Goal: Task Accomplishment & Management: Use online tool/utility

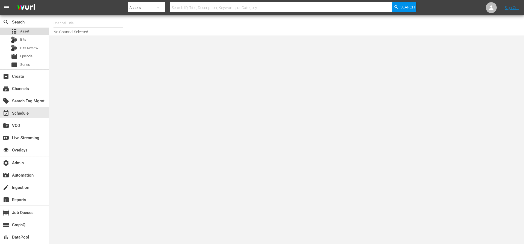
click at [32, 33] on div "apps Asset" at bounding box center [24, 32] width 49 height 8
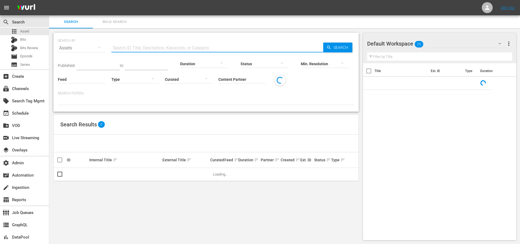
click at [134, 46] on input "text" at bounding box center [217, 47] width 212 height 13
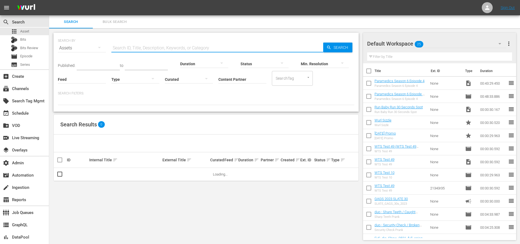
paste input "https://partner-upload-assets.wurl.com/game_show_network/Fools%27%20Parade_Art_…"
type input "https://partner-upload-assets.wurl.com/game_show_network/Fools%27%20Parade_Art_…"
click at [178, 48] on input "https://partner-upload-assets.wurl.com/game_show_network/Fools%27%20Parade_Art_…" at bounding box center [217, 47] width 212 height 13
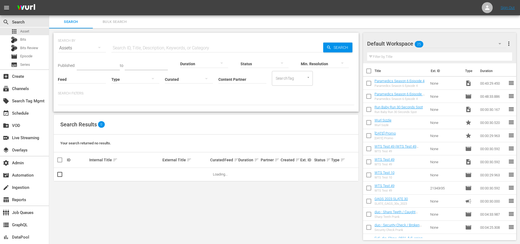
click at [188, 50] on input "text" at bounding box center [217, 47] width 212 height 13
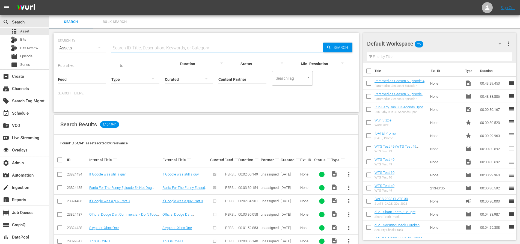
paste input "13082372"
type input "13082372"
click at [330, 49] on icon "button" at bounding box center [329, 48] width 4 height 4
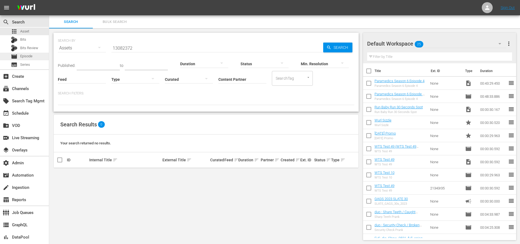
click at [23, 54] on span "Episode" at bounding box center [26, 56] width 12 height 5
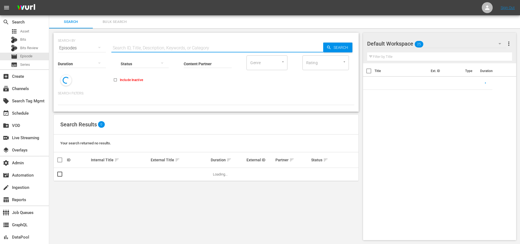
click at [141, 48] on input "text" at bounding box center [217, 47] width 212 height 13
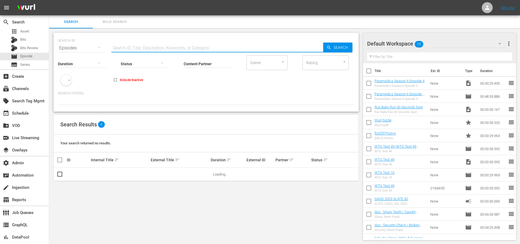
paste input "13082372"
type input "13082372"
click at [361, 47] on div "SEARCH BY Search By Episodes Search ID, Title, Description, Keywords, or Catego…" at bounding box center [206, 136] width 314 height 216
click at [344, 49] on span "Search" at bounding box center [341, 48] width 21 height 10
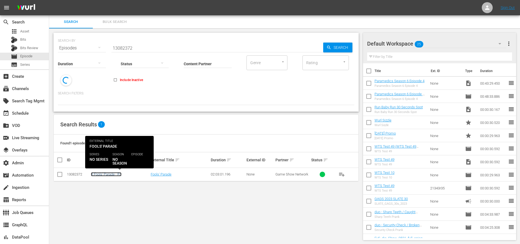
click at [101, 173] on link "R Fools' Parade - R1" at bounding box center [106, 174] width 31 height 4
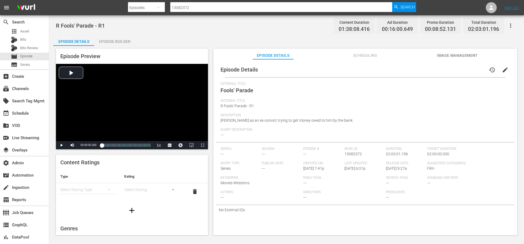
click at [450, 55] on span "Image Management" at bounding box center [457, 55] width 41 height 7
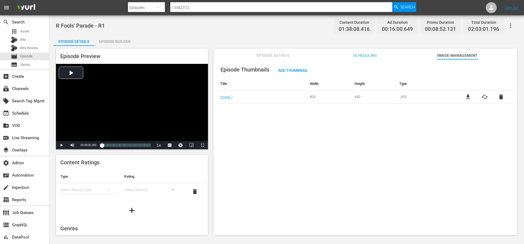
click at [192, 5] on input "13082372" at bounding box center [281, 7] width 222 height 13
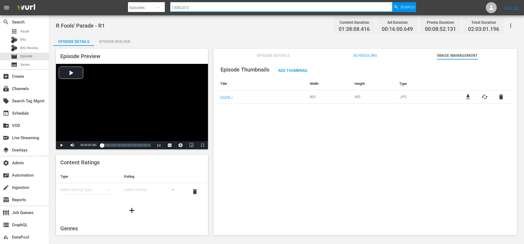
click at [192, 5] on input "13082372" at bounding box center [281, 7] width 222 height 13
paste input "56795666"
type input "56795666"
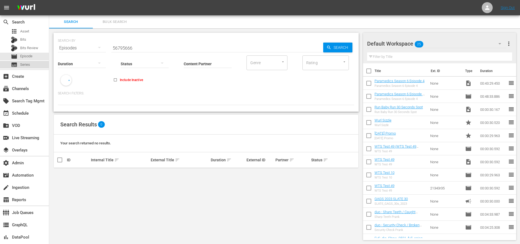
click at [22, 65] on span "Series" at bounding box center [25, 64] width 10 height 5
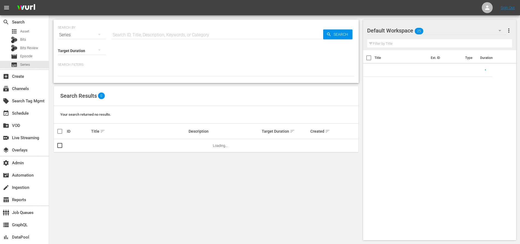
drag, startPoint x: 146, startPoint y: 31, endPoint x: 145, endPoint y: 34, distance: 3.9
click at [146, 31] on input "text" at bounding box center [217, 34] width 212 height 13
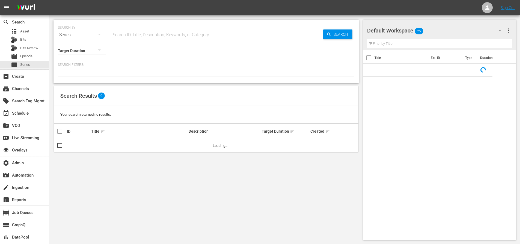
paste input "56795666"
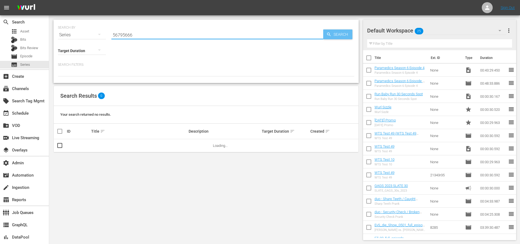
type input "56795666"
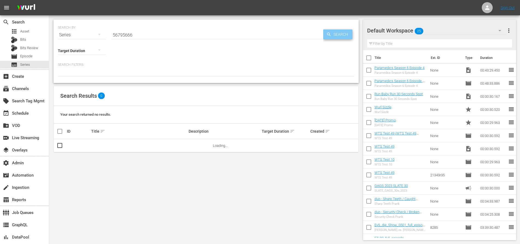
click at [335, 34] on span "Search" at bounding box center [341, 34] width 21 height 10
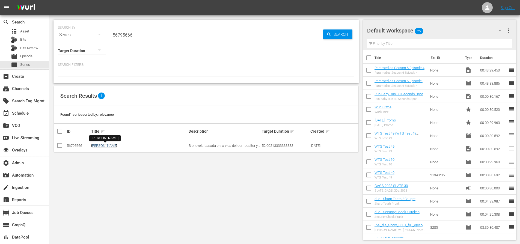
click at [99, 146] on link "Leandro" at bounding box center [104, 146] width 26 height 4
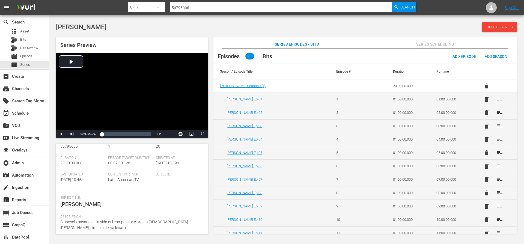
scroll to position [25, 0]
click at [149, 205] on div "Series Title: Leandro" at bounding box center [131, 204] width 143 height 19
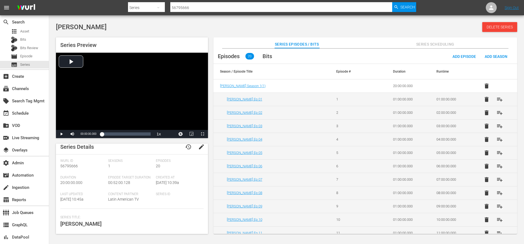
scroll to position [0, 0]
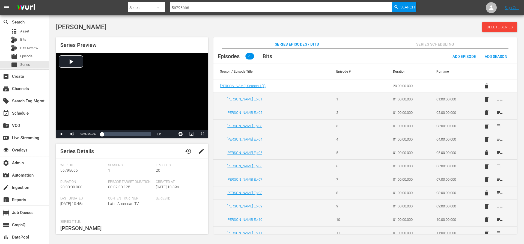
click at [199, 150] on span "edit" at bounding box center [201, 151] width 7 height 7
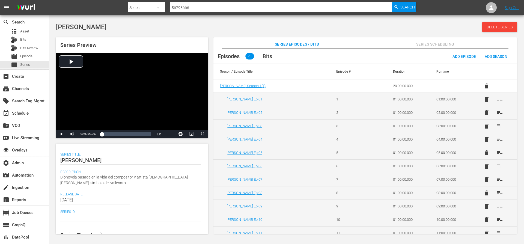
scroll to position [67, 0]
click at [115, 157] on div "Leandro Leandro" at bounding box center [130, 160] width 141 height 13
type textarea "Leandro"
paste textarea "Díaz"
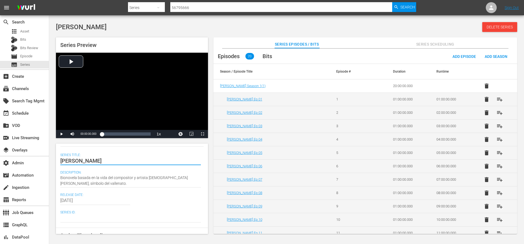
type textarea "Leandro Díaz"
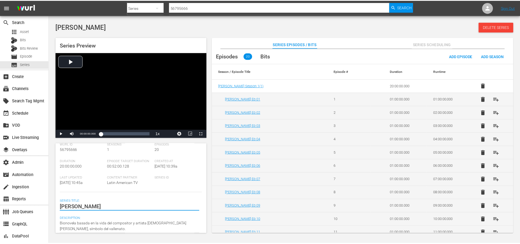
scroll to position [0, 0]
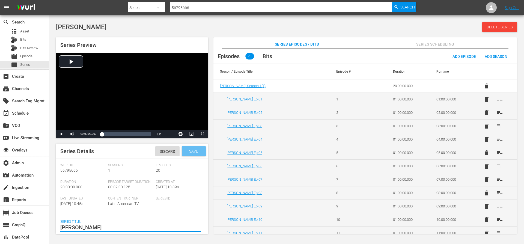
type textarea "Leandro Díaz"
click at [194, 152] on span "Save" at bounding box center [194, 151] width 18 height 4
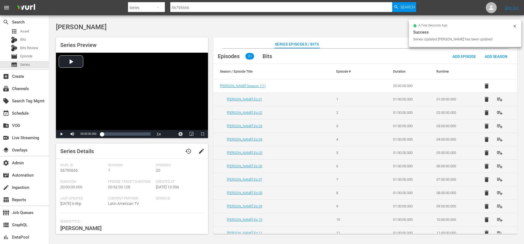
click at [280, 84] on div "Leandro Season 1 ( 1 )" at bounding box center [271, 86] width 103 height 4
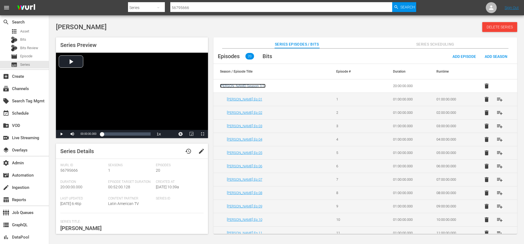
click at [245, 87] on span "Leandro Season 1 ( 1 )" at bounding box center [243, 86] width 46 height 4
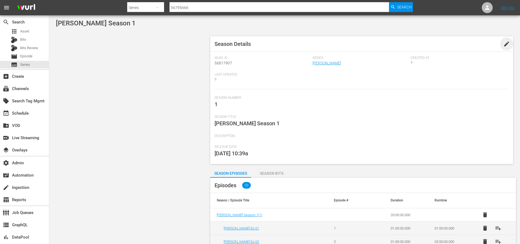
click at [505, 43] on span "edit" at bounding box center [506, 44] width 7 height 7
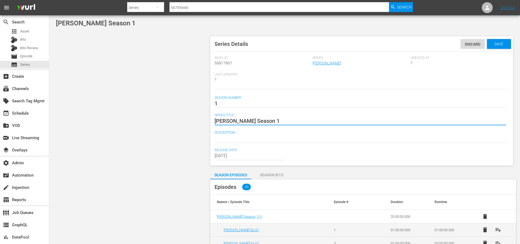
paste textarea "Díaz"
type textarea "Leandro DíazSeason 1"
type textarea "Leandro Díaz Season 1"
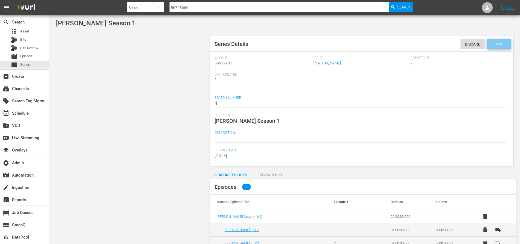
click at [506, 44] on span "Save" at bounding box center [499, 44] width 18 height 4
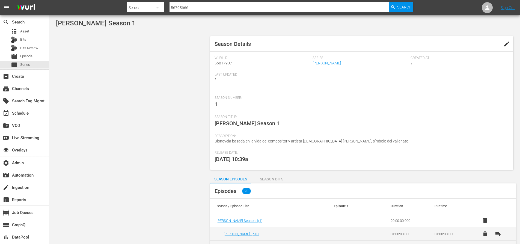
click at [204, 37] on div at bounding box center [130, 35] width 154 height 3
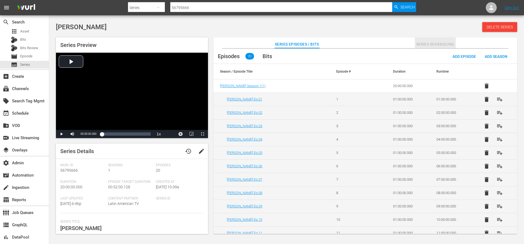
click at [438, 45] on span "Series Scheduling" at bounding box center [435, 44] width 41 height 7
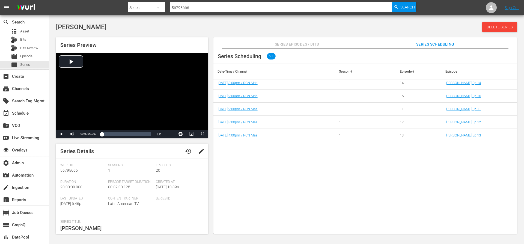
scroll to position [45, 0]
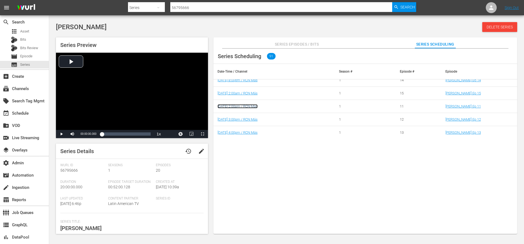
click at [251, 107] on link "9/14/25 2:00pm / RCN Más" at bounding box center [238, 106] width 40 height 4
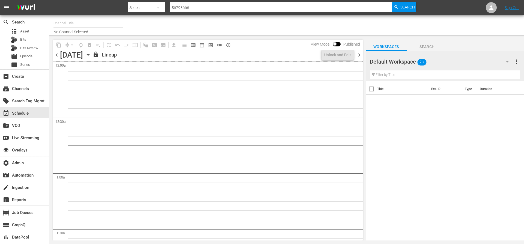
type input "RCN Más (926)"
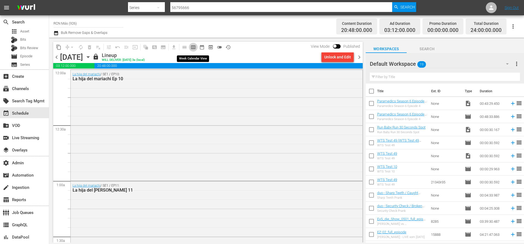
click at [193, 48] on span "calendar_view_week_outlined" at bounding box center [193, 47] width 5 height 5
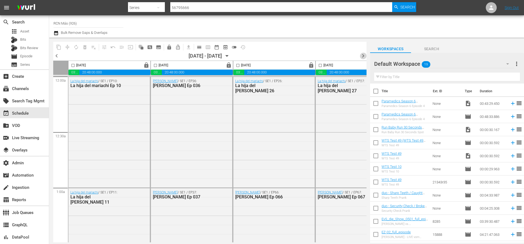
click at [364, 56] on span "chevron_right" at bounding box center [363, 55] width 7 height 7
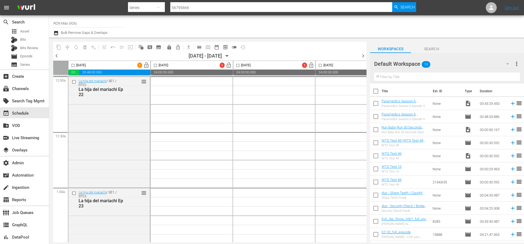
click at [58, 55] on span "chevron_left" at bounding box center [56, 55] width 7 height 7
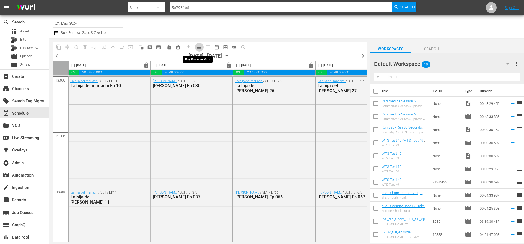
click at [201, 49] on span "calendar_view_day_outlined" at bounding box center [199, 47] width 5 height 5
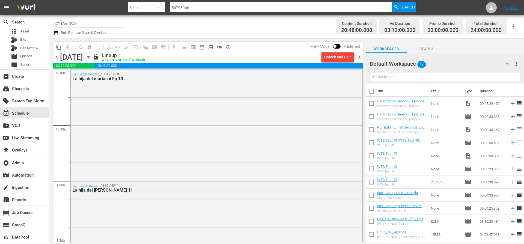
click at [57, 58] on span "chevron_left" at bounding box center [56, 57] width 7 height 7
click at [338, 47] on input "checkbox" at bounding box center [334, 47] width 11 height 4
checkbox input "true"
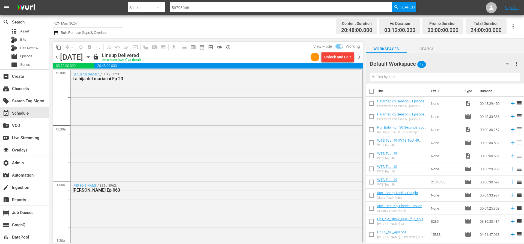
click at [285, 49] on div "content_copy compress arrow_drop_down autorenew_outlined delete_forever_outline…" at bounding box center [208, 47] width 310 height 11
click at [292, 54] on div "lock Lineup Delivered DELIVERED: 9/10 @ 3a (local)" at bounding box center [201, 56] width 216 height 9
click at [332, 57] on div "Unlock and Edit" at bounding box center [337, 57] width 27 height 10
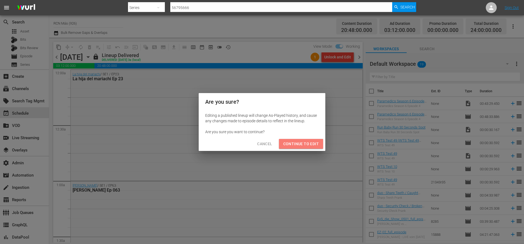
click at [304, 144] on span "Continue to Edit" at bounding box center [300, 144] width 35 height 7
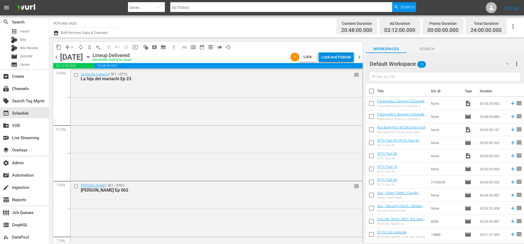
click at [342, 57] on div "Lock and Publish" at bounding box center [336, 57] width 29 height 10
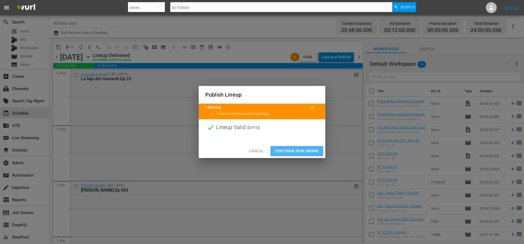
click at [294, 149] on span "Continue Publishing" at bounding box center [297, 151] width 44 height 7
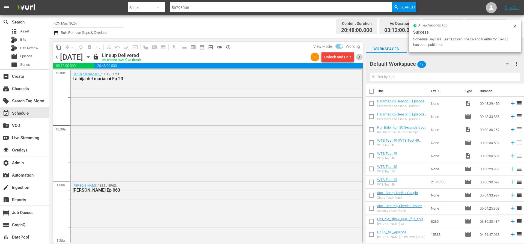
click at [360, 58] on span "chevron_right" at bounding box center [359, 57] width 7 height 7
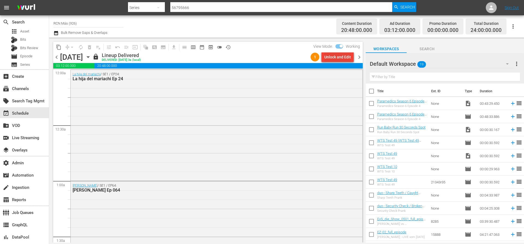
click at [345, 56] on div "Unlock and Edit" at bounding box center [337, 57] width 27 height 10
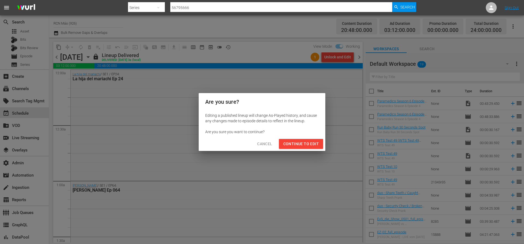
click at [311, 141] on span "Continue to Edit" at bounding box center [300, 144] width 35 height 7
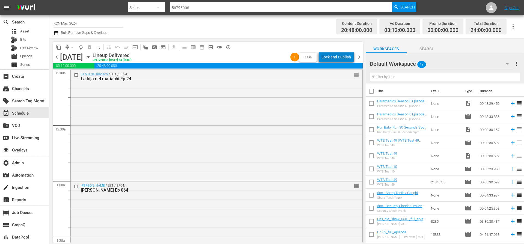
click at [342, 60] on div "Lock and Publish" at bounding box center [336, 57] width 29 height 10
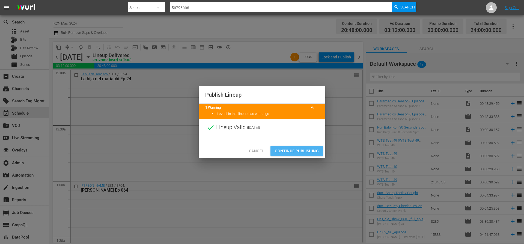
click at [307, 148] on span "Continue Publishing" at bounding box center [297, 151] width 44 height 7
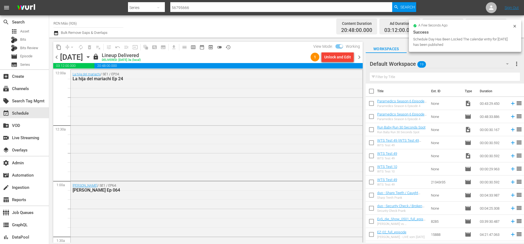
click at [359, 57] on span "chevron_right" at bounding box center [359, 57] width 7 height 7
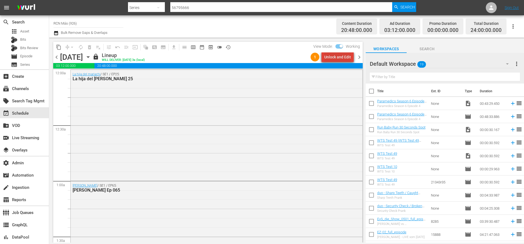
click at [343, 58] on div "Unlock and Edit" at bounding box center [337, 57] width 27 height 10
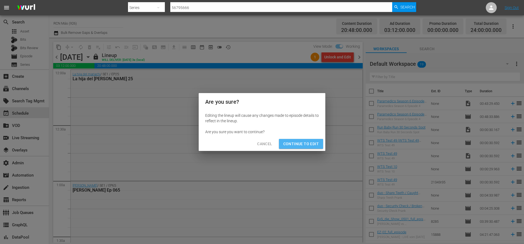
click at [310, 146] on span "Continue to Edit" at bounding box center [300, 144] width 35 height 7
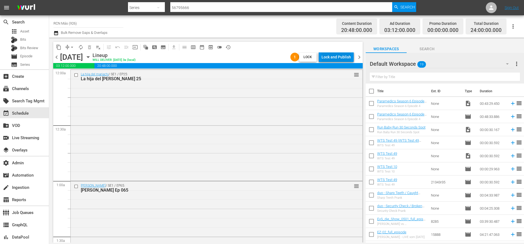
click at [343, 61] on div "Lock and Publish" at bounding box center [336, 57] width 29 height 10
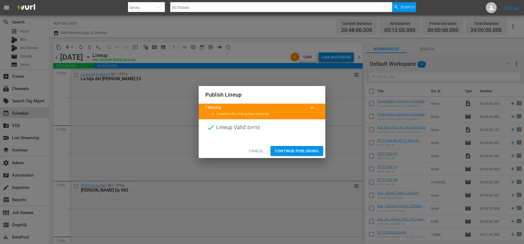
click at [309, 148] on span "Continue Publishing" at bounding box center [297, 151] width 44 height 7
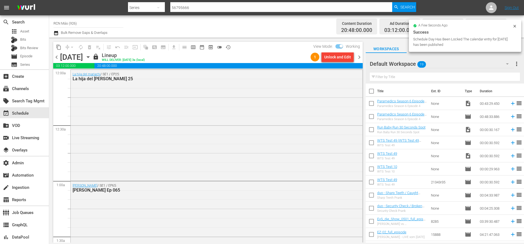
click at [359, 57] on span "chevron_right" at bounding box center [359, 57] width 7 height 7
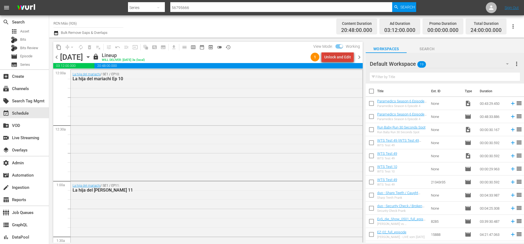
click at [346, 58] on div "Unlock and Edit" at bounding box center [337, 57] width 27 height 10
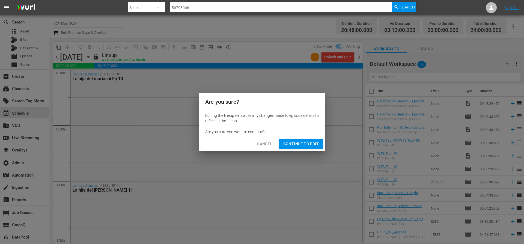
click at [310, 147] on span "Continue to Edit" at bounding box center [300, 144] width 35 height 7
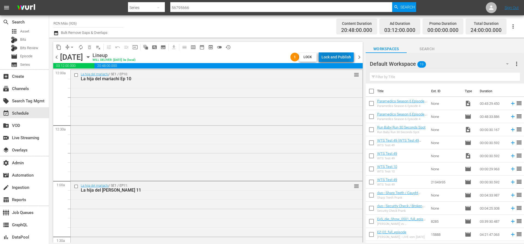
click at [334, 58] on div "Lock and Publish" at bounding box center [336, 57] width 29 height 10
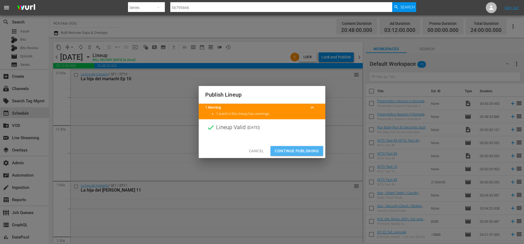
click at [296, 150] on span "Continue Publishing" at bounding box center [297, 151] width 44 height 7
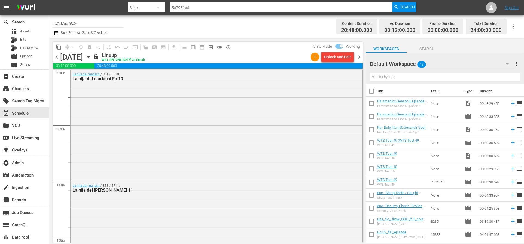
click at [360, 58] on span "chevron_right" at bounding box center [359, 57] width 7 height 7
click at [344, 56] on div "Unlock and Edit" at bounding box center [337, 57] width 27 height 10
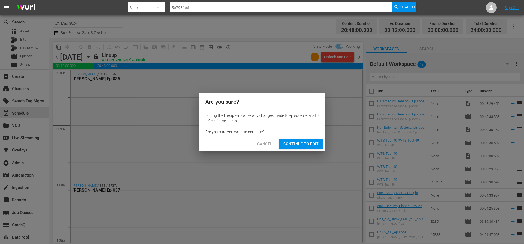
click at [312, 141] on span "Continue to Edit" at bounding box center [300, 144] width 35 height 7
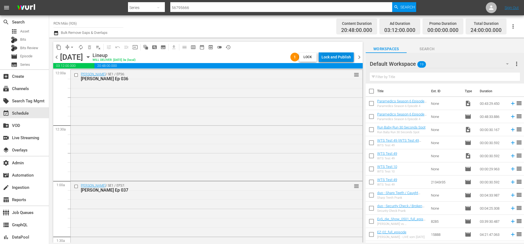
click at [341, 60] on div "Lock and Publish" at bounding box center [336, 57] width 29 height 10
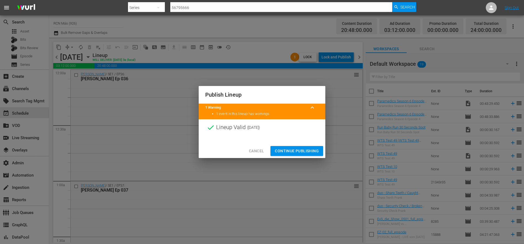
click at [306, 148] on span "Continue Publishing" at bounding box center [297, 151] width 44 height 7
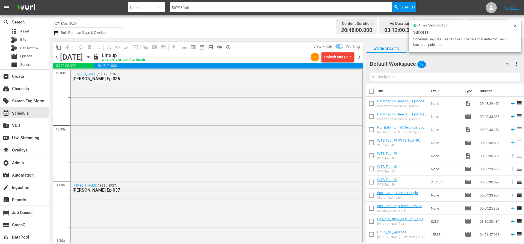
click at [360, 58] on span "chevron_right" at bounding box center [359, 57] width 7 height 7
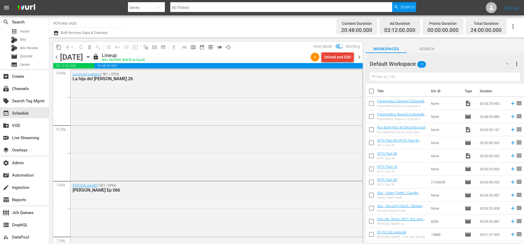
click at [350, 56] on div "Unlock and Edit" at bounding box center [337, 57] width 27 height 10
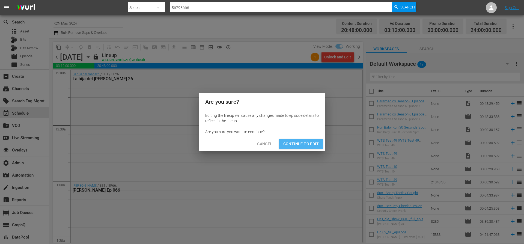
click at [319, 143] on button "Continue to Edit" at bounding box center [301, 144] width 44 height 10
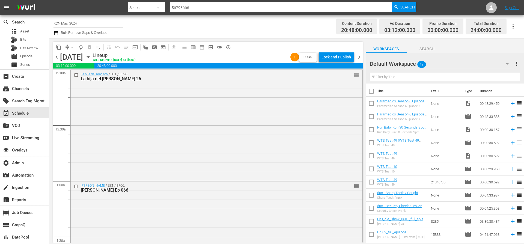
click at [341, 59] on div "Lock and Publish" at bounding box center [336, 57] width 29 height 10
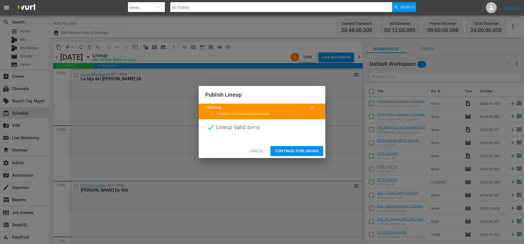
click at [306, 147] on button "Continue Publishing" at bounding box center [297, 151] width 53 height 10
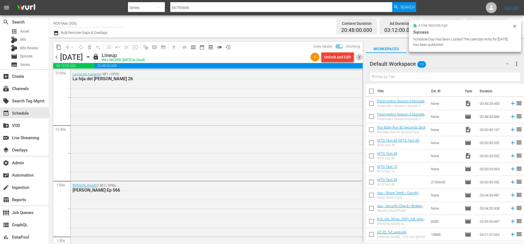
click at [359, 57] on span "chevron_right" at bounding box center [359, 57] width 7 height 7
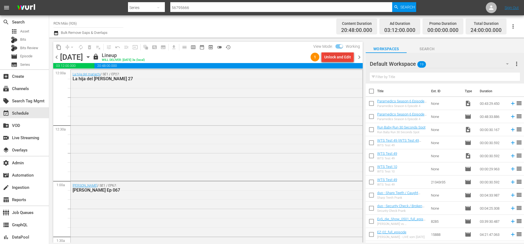
click at [342, 58] on div "Unlock and Edit" at bounding box center [337, 57] width 27 height 10
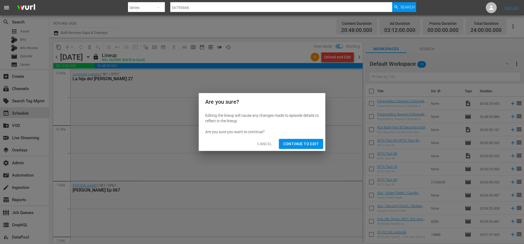
click at [309, 142] on span "Continue to Edit" at bounding box center [300, 144] width 35 height 7
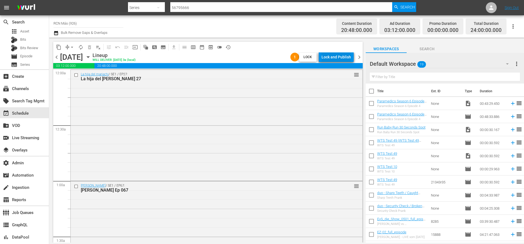
click at [346, 59] on div "Lock and Publish" at bounding box center [336, 57] width 29 height 10
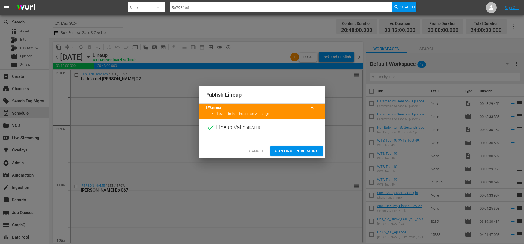
click at [312, 151] on span "Continue Publishing" at bounding box center [297, 151] width 44 height 7
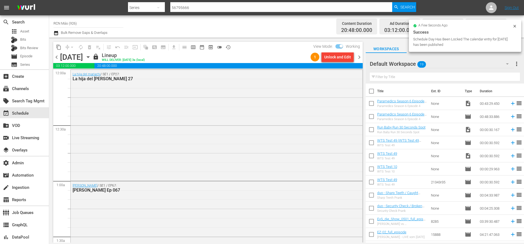
click at [359, 57] on span "chevron_right" at bounding box center [359, 57] width 7 height 7
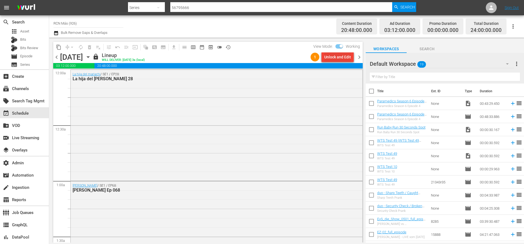
click at [347, 56] on div "Unlock and Edit" at bounding box center [337, 57] width 27 height 10
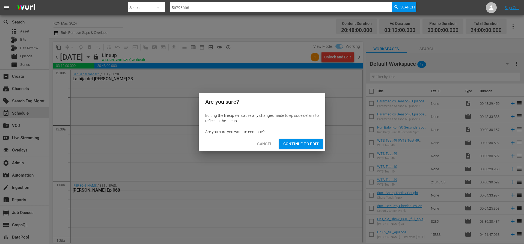
click at [318, 144] on span "Continue to Edit" at bounding box center [300, 144] width 35 height 7
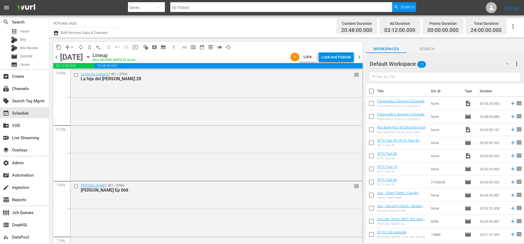
click at [343, 55] on div "Lock and Publish" at bounding box center [336, 57] width 29 height 10
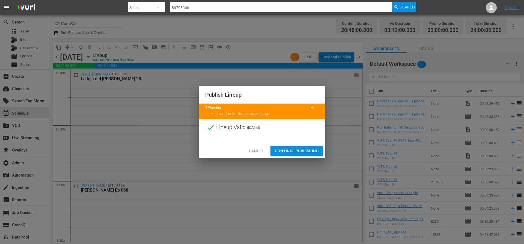
click at [298, 152] on span "Continue Publishing" at bounding box center [297, 151] width 44 height 7
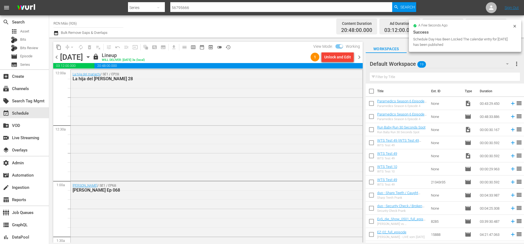
click at [359, 57] on span "chevron_right" at bounding box center [359, 57] width 7 height 7
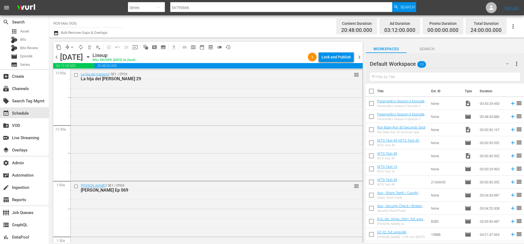
click at [361, 57] on span "chevron_right" at bounding box center [359, 57] width 7 height 7
click at [360, 56] on span "chevron_right" at bounding box center [359, 57] width 7 height 7
click at [360, 57] on span "chevron_right" at bounding box center [359, 57] width 7 height 7
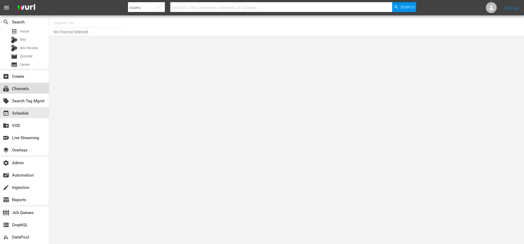
click at [31, 86] on div "subscriptions Channels" at bounding box center [24, 88] width 49 height 11
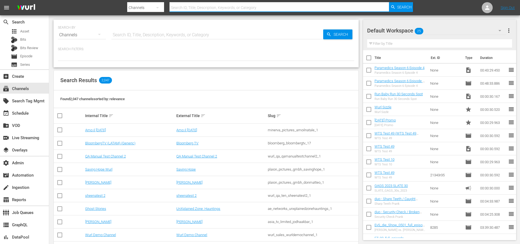
click at [217, 8] on input "text" at bounding box center [280, 7] width 220 height 13
paste input "89297038"
type input "89297038"
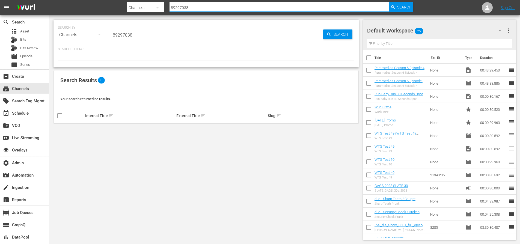
drag, startPoint x: 212, startPoint y: 6, endPoint x: 164, endPoint y: 7, distance: 48.6
click at [164, 7] on div "Search By Channels Search ID, Title, Description, Keywords, or Category 8929703…" at bounding box center [270, 7] width 286 height 13
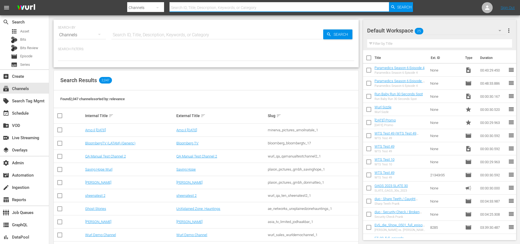
click at [199, 9] on input "text" at bounding box center [280, 7] width 220 height 13
paste input "bloomberg_bloombergtv_1"
type input "bloomberg_bloombergtv_1"
click at [407, 5] on span "Search" at bounding box center [404, 7] width 14 height 10
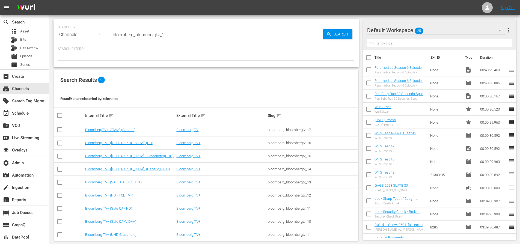
scroll to position [8, 0]
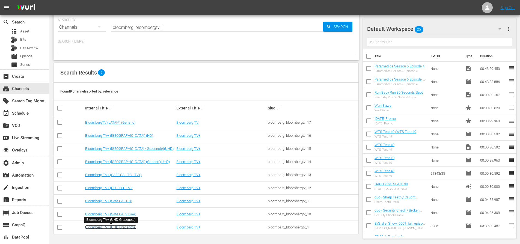
click at [97, 226] on link "Bloomberg TV+ (UHD Gracenote)" at bounding box center [110, 227] width 51 height 4
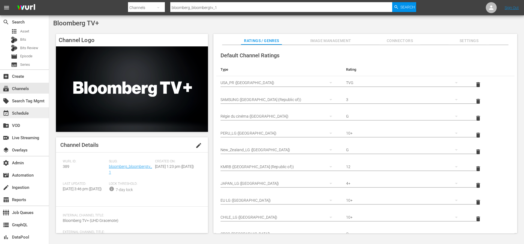
click at [24, 112] on div "event_available Schedule" at bounding box center [15, 112] width 31 height 5
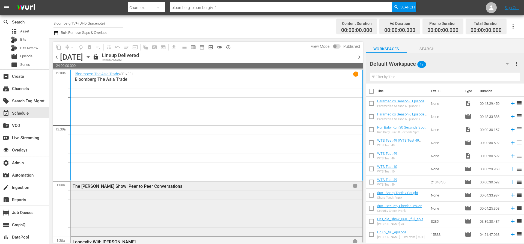
click at [300, 188] on div "The David Rubenstein Show: Peer to Peer Conversations" at bounding box center [200, 186] width 255 height 5
click at [298, 187] on div "The David Rubenstein Show: Peer to Peer Conversations" at bounding box center [200, 186] width 255 height 5
click at [23, 32] on span "Asset" at bounding box center [24, 31] width 9 height 5
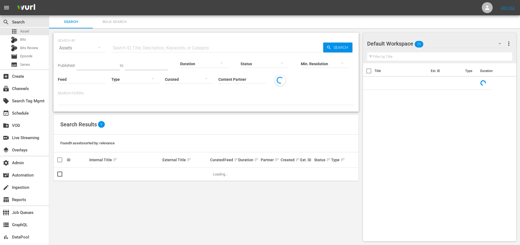
click at [163, 49] on input "text" at bounding box center [217, 47] width 212 height 13
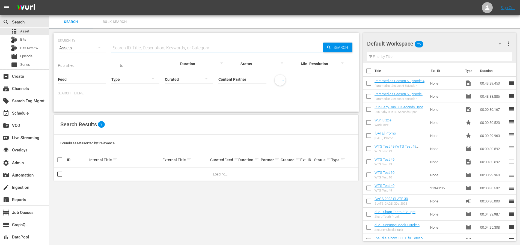
paste input "89297038"
type input "89297038"
click at [317, 56] on div at bounding box center [325, 63] width 48 height 15
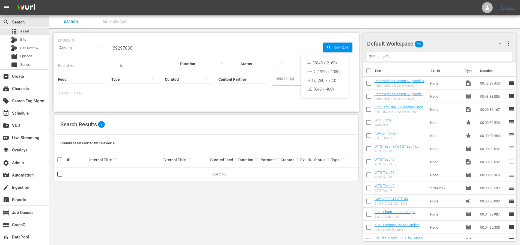
click at [327, 49] on div "4k (3840 x 2160) FHD (1920 x 1080) HD (1280 x 720) SD (640 × 480)" at bounding box center [260, 122] width 520 height 245
click at [331, 46] on div "4k (3840 x 2160) FHD (1920 x 1080) HD (1280 x 720) SD (640 × 480)" at bounding box center [260, 122] width 520 height 245
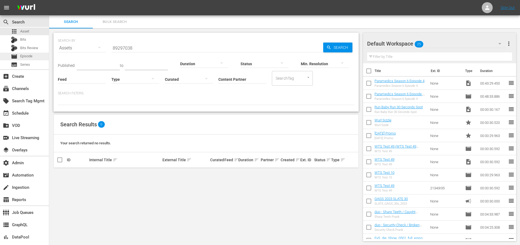
click at [16, 55] on span "movie" at bounding box center [14, 56] width 7 height 7
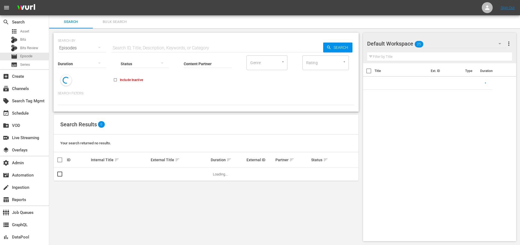
click at [162, 51] on div "Status" at bounding box center [145, 61] width 48 height 20
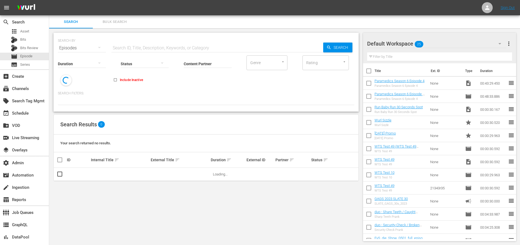
click at [162, 49] on input "text" at bounding box center [217, 47] width 212 height 13
paste input "89297038"
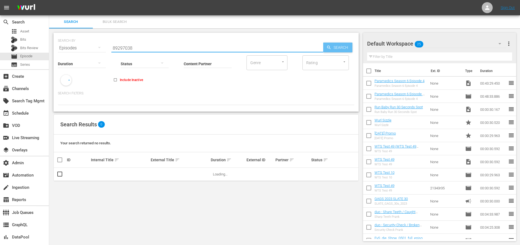
type input "89297038"
click at [332, 51] on span "Search" at bounding box center [341, 48] width 21 height 10
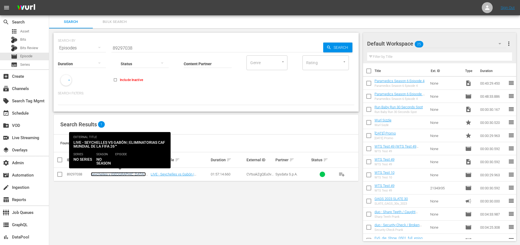
click at [138, 176] on link "Seychelles v Gabon | FIFA World Cup 26™ CAF Qualifiers (ES)" at bounding box center [118, 178] width 55 height 12
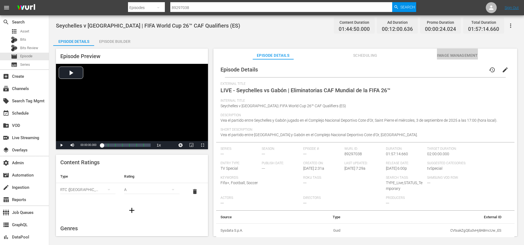
click at [464, 54] on span "Image Management" at bounding box center [457, 55] width 41 height 7
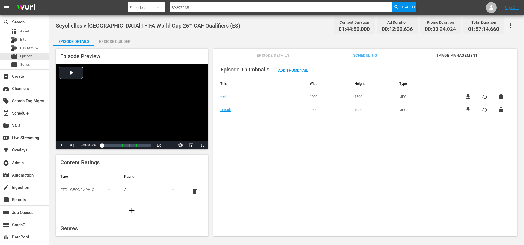
click at [369, 49] on button "Scheduling" at bounding box center [365, 54] width 41 height 11
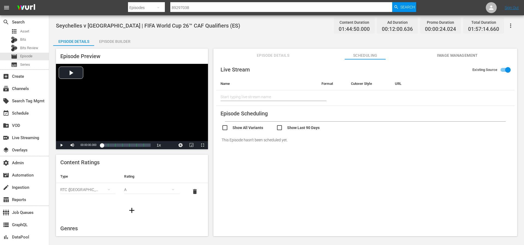
click at [307, 127] on input "checkbox" at bounding box center [303, 128] width 55 height 8
checkbox input "true"
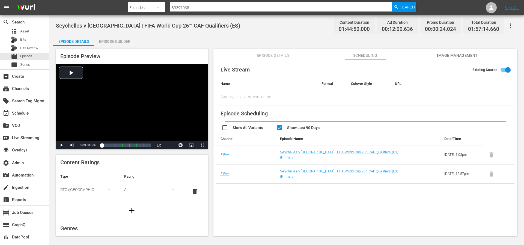
click at [225, 7] on input "89297038" at bounding box center [281, 7] width 222 height 13
paste input "56750524"
type input "56750524"
click at [410, 9] on span "Search" at bounding box center [408, 7] width 14 height 10
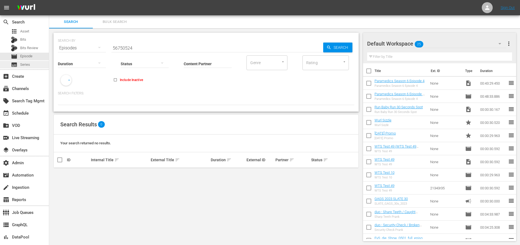
click at [26, 65] on span "Series" at bounding box center [25, 64] width 10 height 5
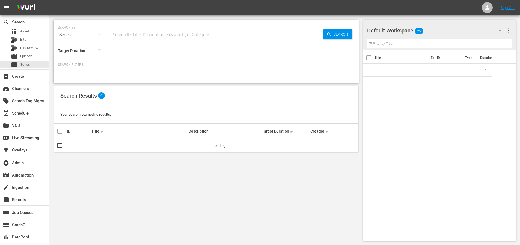
click at [167, 35] on input "text" at bounding box center [217, 34] width 212 height 13
paste input "56750524"
type input "56750524"
click at [336, 29] on span "Search" at bounding box center [341, 34] width 21 height 10
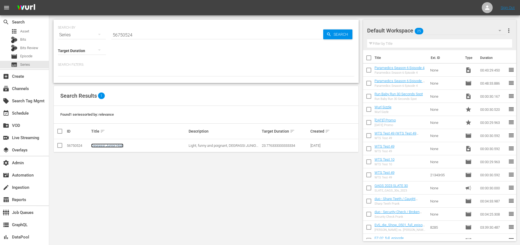
click at [112, 145] on link "Degrassi Junior High" at bounding box center [107, 146] width 32 height 4
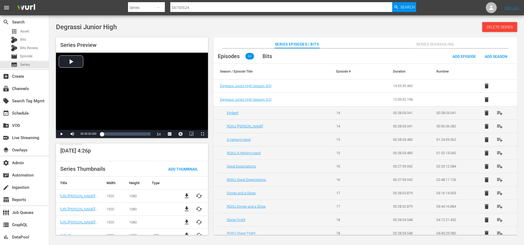
scroll to position [132, 0]
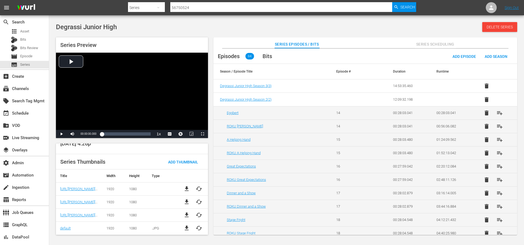
click at [322, 23] on div "Degrassi Junior High Delete Series" at bounding box center [286, 27] width 461 height 10
click at [29, 90] on div "subscriptions Channels" at bounding box center [15, 87] width 31 height 5
type input "bloomberg_bloombergtv_1"
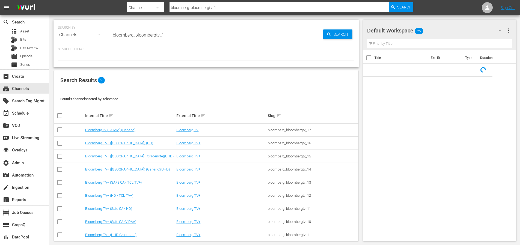
drag, startPoint x: 149, startPoint y: 34, endPoint x: 91, endPoint y: 34, distance: 57.6
click at [93, 35] on div "SEARCH BY Search By Channels Search ID, Title, Description, Keywords, or Catego…" at bounding box center [206, 32] width 297 height 20
paste input "thefilmdetective"
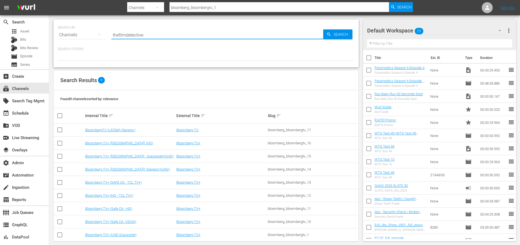
type input "thefilmdetective"
click at [352, 34] on div "SEARCH BY Search By Channels Search ID, Title, Description, Keywords, or Catego…" at bounding box center [206, 32] width 297 height 20
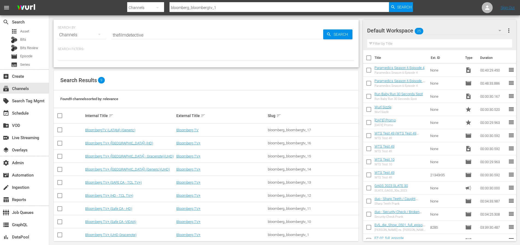
click at [350, 33] on span "Search" at bounding box center [341, 34] width 21 height 10
type input "thefilmdetective"
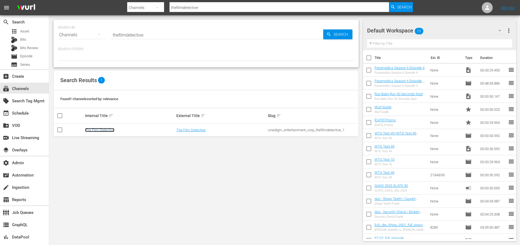
click at [106, 129] on link "The Film Detective" at bounding box center [99, 130] width 29 height 4
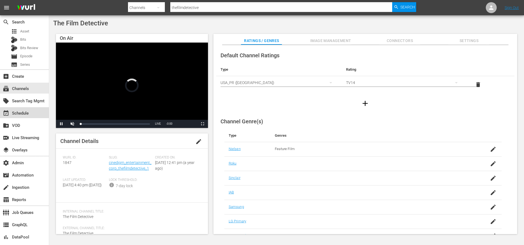
click at [28, 112] on div "event_available Schedule" at bounding box center [15, 112] width 31 height 5
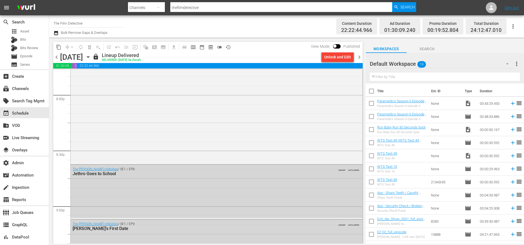
scroll to position [2215, 0]
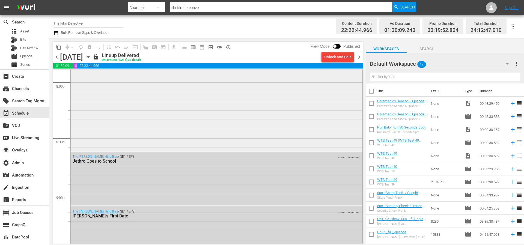
click at [168, 137] on div "My Man Godfrey VARIANT" at bounding box center [217, 65] width 292 height 171
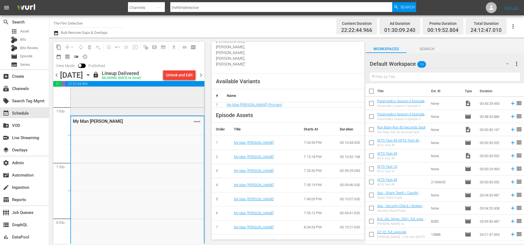
scroll to position [2014, 0]
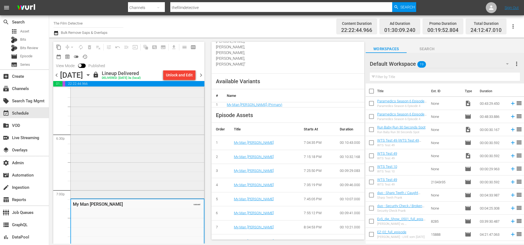
click at [146, 159] on div "Salt of the Earth VARIANT" at bounding box center [138, 112] width 134 height 171
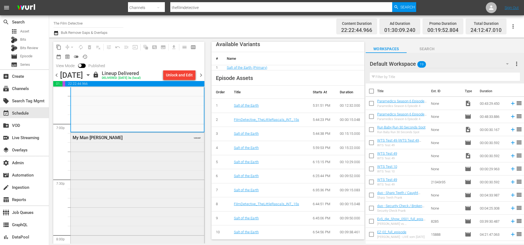
scroll to position [2103, 0]
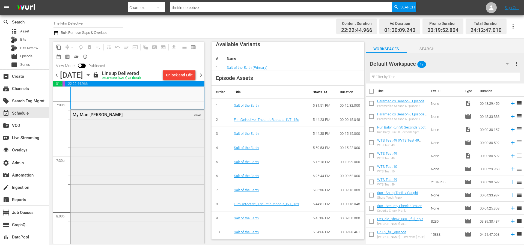
click at [176, 171] on div "My Man Godfrey VARIANT" at bounding box center [138, 195] width 134 height 171
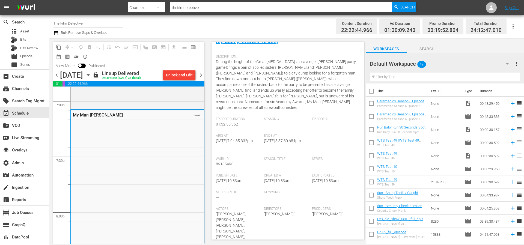
scroll to position [0, 0]
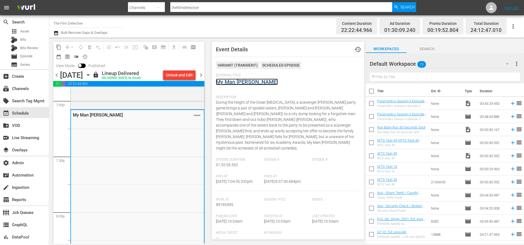
click at [244, 85] on link "My Man Godfrey" at bounding box center [247, 82] width 62 height 7
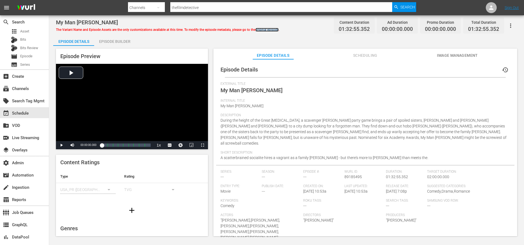
click at [271, 30] on link "original episode" at bounding box center [267, 30] width 23 height 4
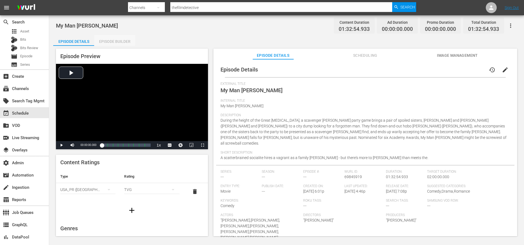
click at [121, 44] on div "Episode Builder" at bounding box center [114, 41] width 41 height 13
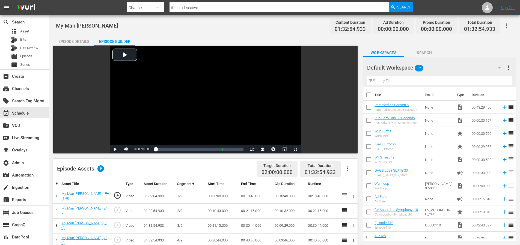
click at [67, 45] on div "Episode Details" at bounding box center [73, 41] width 41 height 13
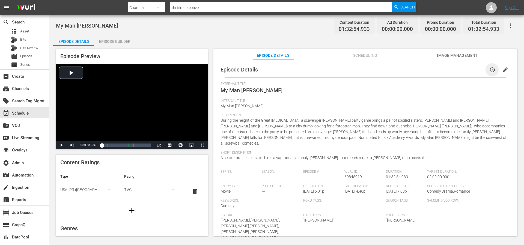
click at [489, 70] on span "history" at bounding box center [492, 70] width 7 height 7
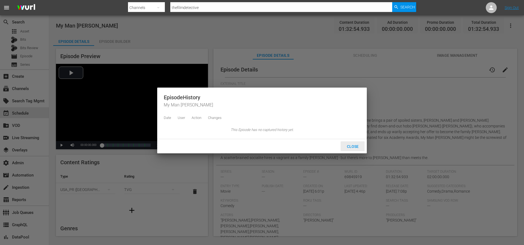
click at [352, 149] on span "Close" at bounding box center [353, 146] width 20 height 4
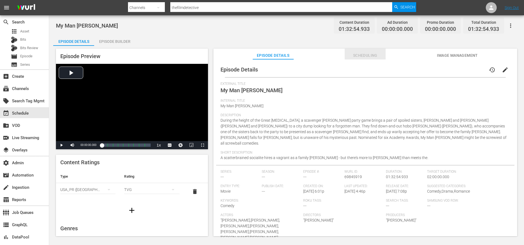
click at [372, 56] on span "Scheduling" at bounding box center [365, 55] width 41 height 7
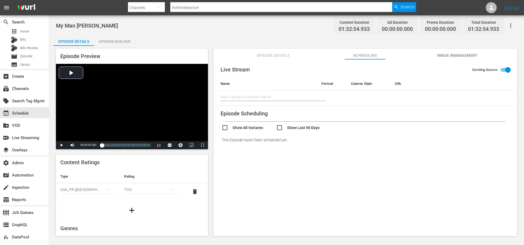
click at [305, 126] on input "checkbox" at bounding box center [303, 128] width 55 height 8
click at [310, 129] on input "checkbox" at bounding box center [303, 128] width 55 height 8
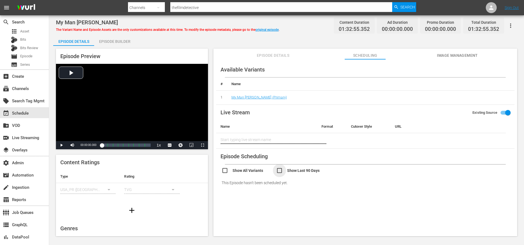
click at [303, 170] on input "checkbox" at bounding box center [303, 171] width 55 height 8
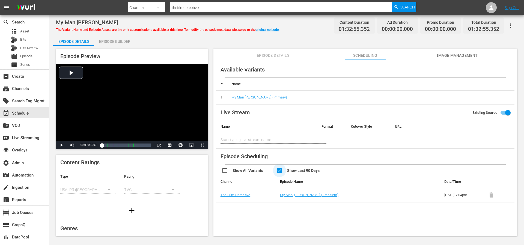
click at [303, 170] on input "checkbox" at bounding box center [303, 171] width 55 height 8
checkbox input "false"
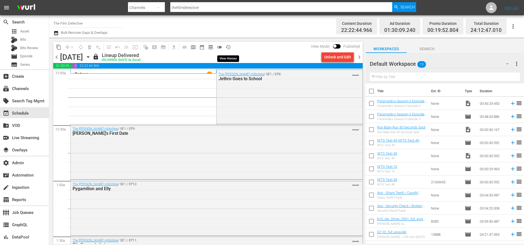
click at [231, 50] on button "history_outlined" at bounding box center [228, 47] width 9 height 9
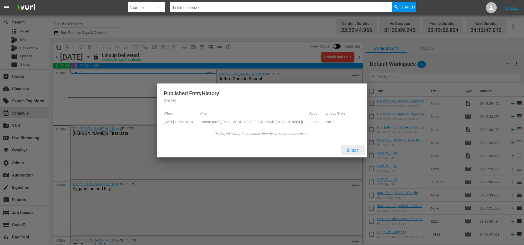
click at [353, 153] on span "Close" at bounding box center [353, 151] width 20 height 4
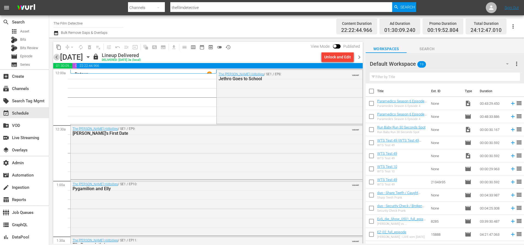
click at [55, 58] on span "chevron_left" at bounding box center [56, 57] width 7 height 7
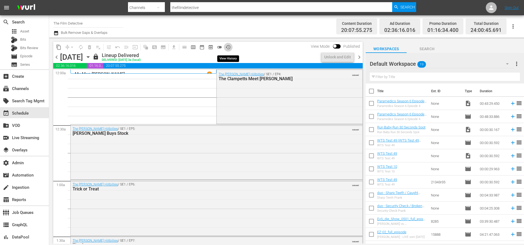
click at [230, 49] on span "history_outlined" at bounding box center [228, 47] width 5 height 5
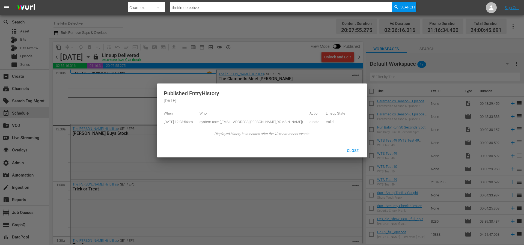
click at [355, 151] on div "Close" at bounding box center [353, 151] width 24 height 10
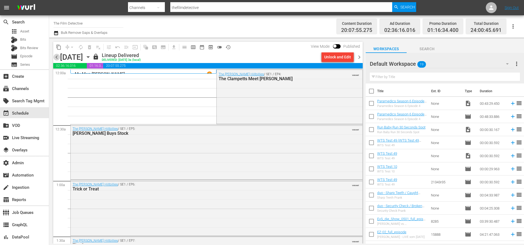
click at [59, 59] on span "chevron_left" at bounding box center [56, 57] width 7 height 7
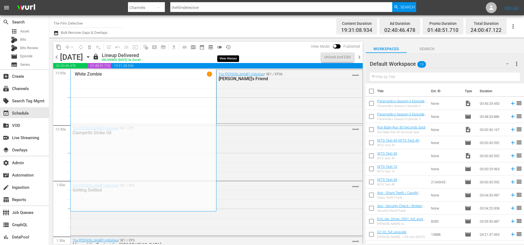
click at [231, 48] on button "history_outlined" at bounding box center [228, 47] width 9 height 9
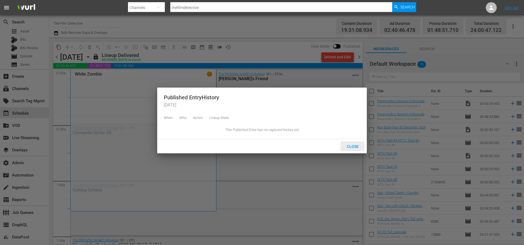
click at [351, 149] on span "Close" at bounding box center [353, 146] width 20 height 4
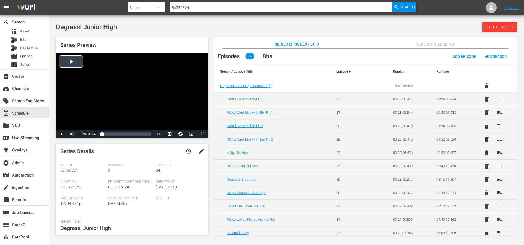
type input "thefilmdetective"
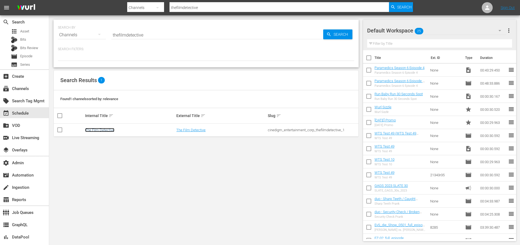
click at [111, 128] on link "The Film Detective" at bounding box center [99, 130] width 29 height 4
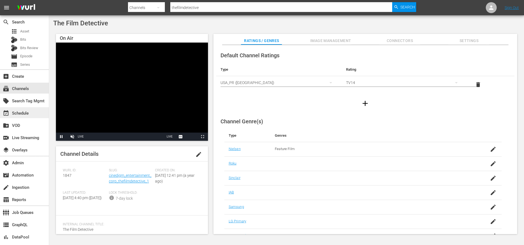
click at [21, 111] on div "event_available Schedule" at bounding box center [15, 112] width 31 height 5
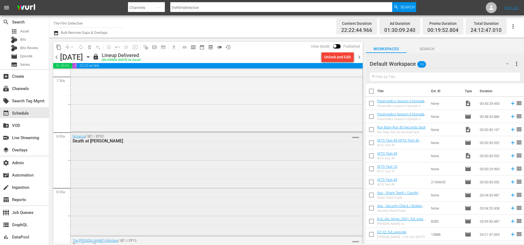
scroll to position [804, 0]
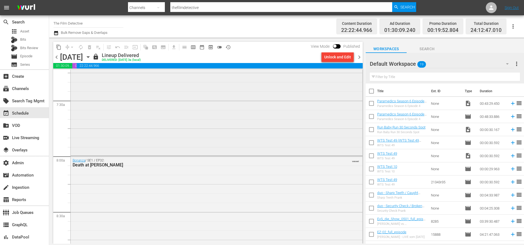
click at [277, 134] on div "Bonanza / SE1 / EP31: Dark Star VARIANT" at bounding box center [217, 103] width 292 height 102
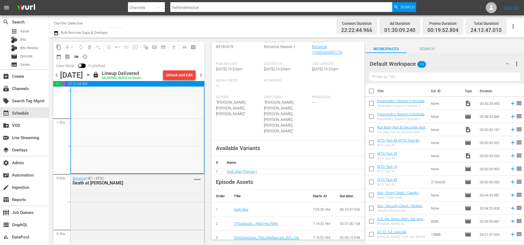
scroll to position [273, 0]
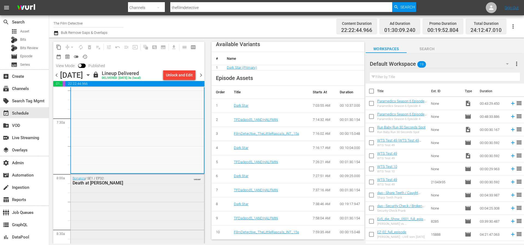
click at [169, 188] on div "Bonanza / SE1 / EP32: Death at Dawn VARIANT" at bounding box center [138, 225] width 134 height 103
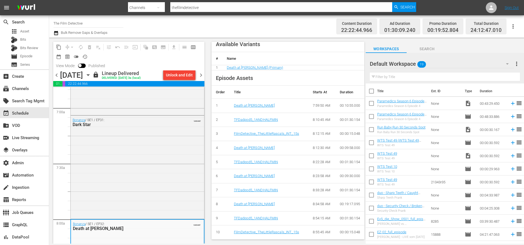
scroll to position [779, 0]
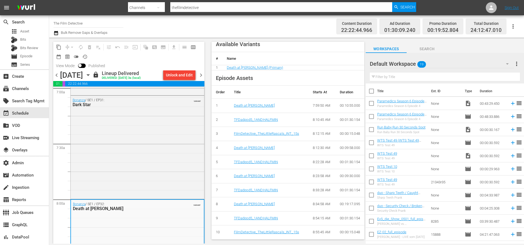
click at [162, 165] on div "Bonanza / SE1 / EP31: Dark Star VARIANT" at bounding box center [138, 147] width 134 height 102
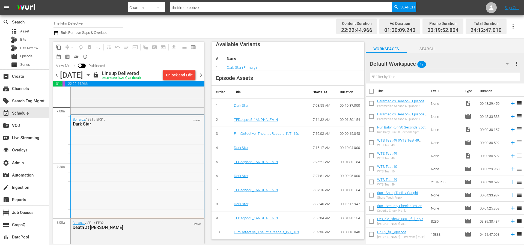
scroll to position [703, 0]
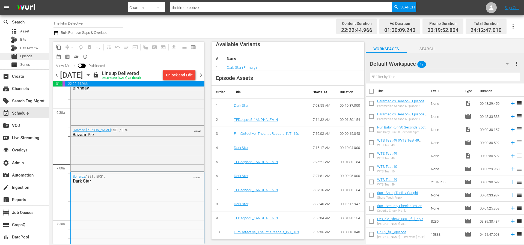
click at [28, 54] on span "Episode" at bounding box center [26, 56] width 12 height 5
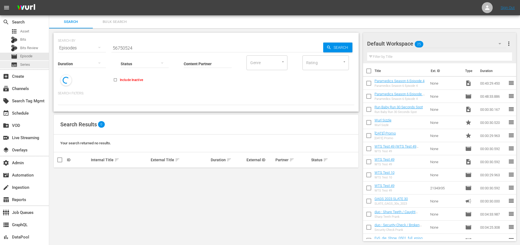
click at [31, 64] on div "subtitles Series" at bounding box center [24, 65] width 49 height 8
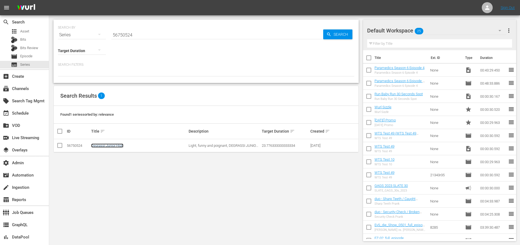
click at [109, 144] on link "Degrassi Junior High" at bounding box center [107, 146] width 32 height 4
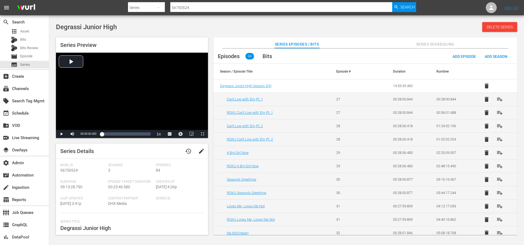
click at [426, 47] on span "Series Scheduling" at bounding box center [435, 44] width 41 height 7
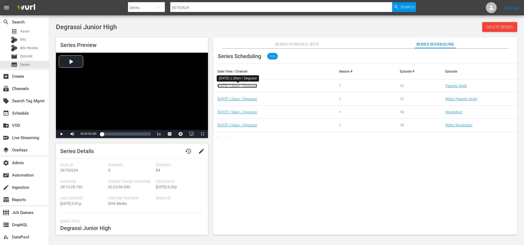
click at [251, 85] on link "9/12/25 1:26am / Degrassi" at bounding box center [238, 86] width 40 height 4
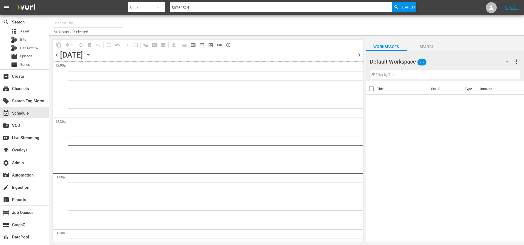
type input "Degrassi US (715)"
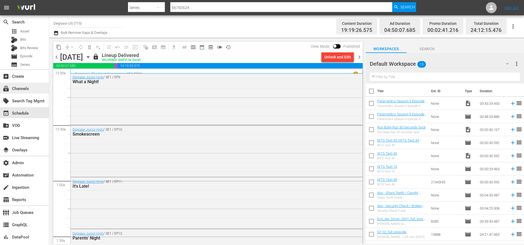
click at [17, 89] on div "subscriptions Channels" at bounding box center [15, 87] width 31 height 5
type input "thefilmdetective"
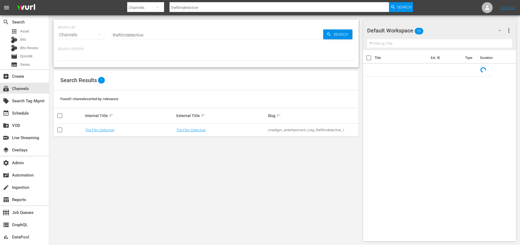
click at [91, 33] on div "SEARCH BY Search By Channels Search ID, Title, Description, Keywords, or Catego…" at bounding box center [206, 32] width 297 height 20
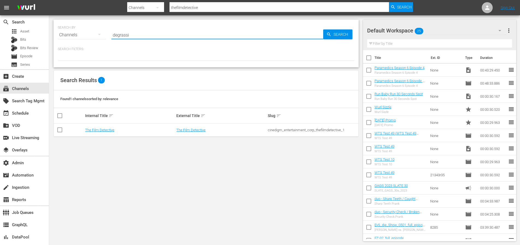
type input "degrassi"
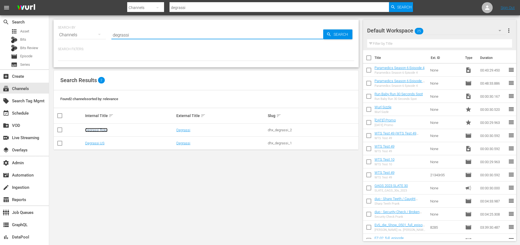
click at [95, 129] on link "Degrassi Roku" at bounding box center [96, 130] width 22 height 4
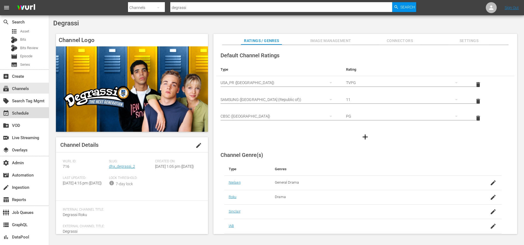
click at [11, 112] on div "event_available Schedule" at bounding box center [15, 112] width 31 height 5
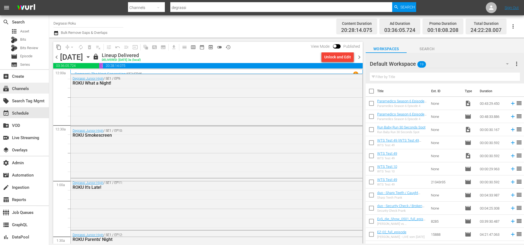
click at [27, 89] on div "subscriptions Channels" at bounding box center [15, 87] width 31 height 5
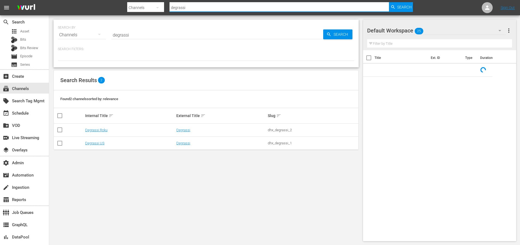
drag, startPoint x: 197, startPoint y: 9, endPoint x: 148, endPoint y: 4, distance: 48.9
click at [148, 4] on div "Search By Channels Search ID, Title, Description, Keywords, or Category degrass…" at bounding box center [270, 7] width 286 height 13
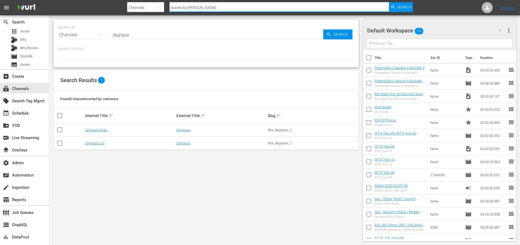
type input "scares by shudder"
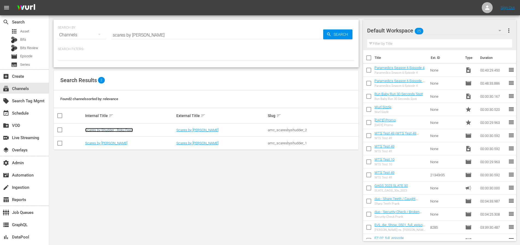
click at [117, 130] on link "Scares by Shudder - Roku Feed" at bounding box center [109, 130] width 48 height 4
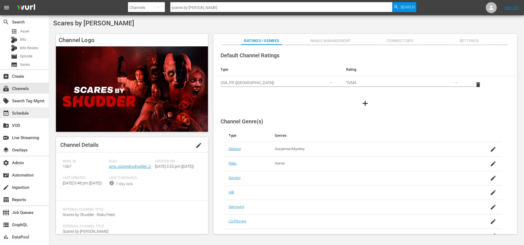
click at [25, 114] on div "event_available Schedule" at bounding box center [15, 112] width 31 height 5
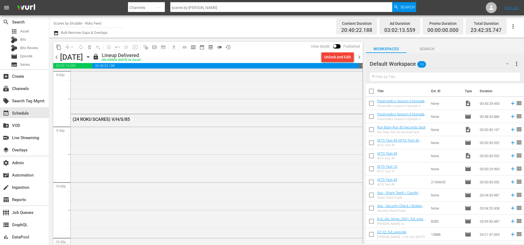
scroll to position [2337, 0]
click at [186, 124] on div "(24 ROKU SCARES) V/H/S/85" at bounding box center [217, 120] width 292 height 10
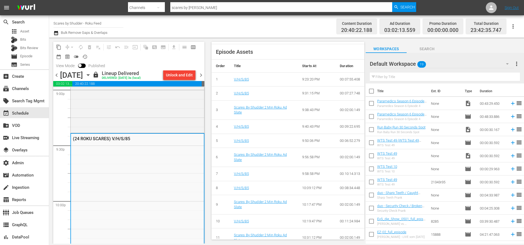
scroll to position [0, 0]
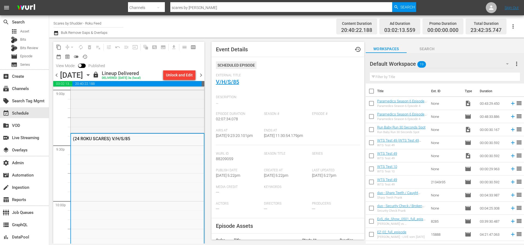
drag, startPoint x: 262, startPoint y: 108, endPoint x: 253, endPoint y: 98, distance: 13.3
click at [262, 106] on div "Description: ..." at bounding box center [288, 102] width 144 height 19
click at [238, 84] on link "V/H/S/85" at bounding box center [227, 82] width 23 height 7
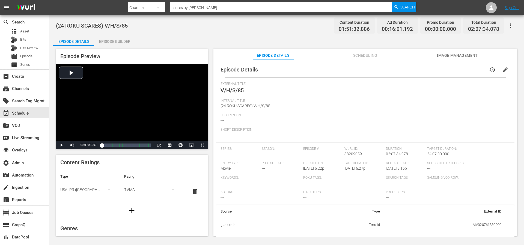
click at [478, 224] on td "MV020761880000" at bounding box center [444, 225] width 121 height 14
copy td "MV020761880000"
click at [25, 32] on span "Asset" at bounding box center [24, 31] width 9 height 5
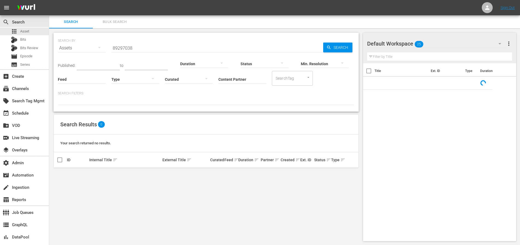
drag, startPoint x: 159, startPoint y: 51, endPoint x: 151, endPoint y: 49, distance: 8.6
click at [155, 50] on input "89297038" at bounding box center [217, 47] width 212 height 13
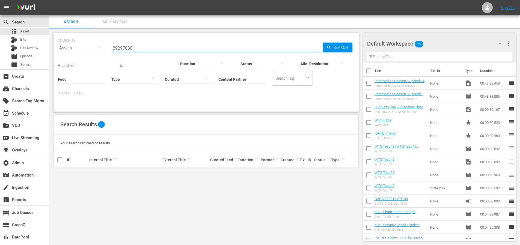
click at [150, 49] on input "89297038" at bounding box center [217, 47] width 212 height 13
click at [150, 48] on input "89297038" at bounding box center [217, 47] width 212 height 13
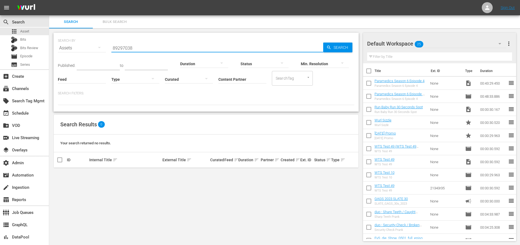
click at [150, 48] on input "89297038" at bounding box center [217, 47] width 212 height 13
click at [151, 48] on input "89297038" at bounding box center [217, 47] width 212 height 13
paste input "49588505"
click at [198, 49] on input "89297038 49588505" at bounding box center [217, 47] width 212 height 13
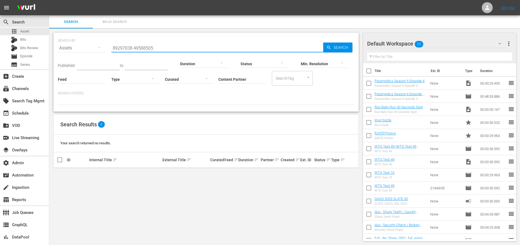
click at [198, 49] on input "89297038 49588505" at bounding box center [217, 47] width 212 height 13
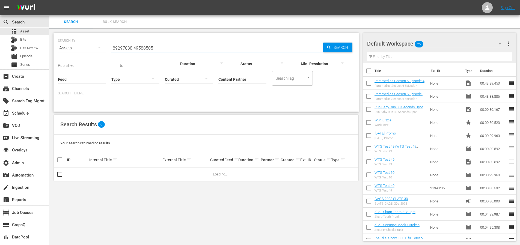
paste input "text"
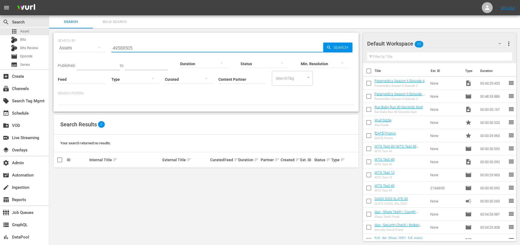
type input "49588505"
click at [330, 43] on div "Search" at bounding box center [337, 48] width 29 height 10
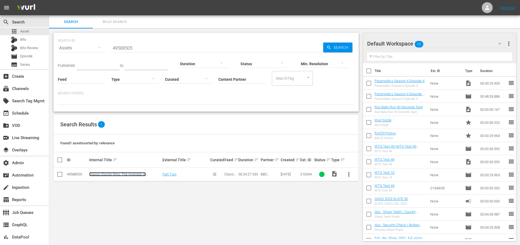
click at [133, 175] on link "Classic Doctor Who: The Androids of Tara - Episode 2 (S1E2)" at bounding box center [117, 176] width 57 height 8
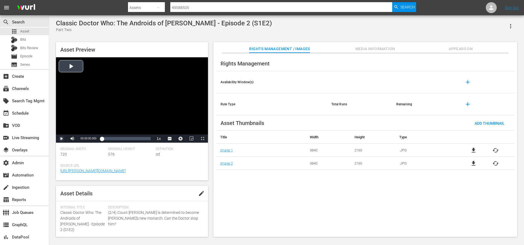
click at [61, 139] on span "Video Player" at bounding box center [61, 139] width 0 height 0
drag, startPoint x: 84, startPoint y: 139, endPoint x: 81, endPoint y: 138, distance: 3.7
click at [81, 138] on div "Volume Level" at bounding box center [80, 138] width 2 height 1
click at [173, 117] on span "english" at bounding box center [170, 119] width 10 height 4
click at [148, 140] on div "Loaded : 10.58% 00:23:13.331 00:01:35.949" at bounding box center [126, 138] width 49 height 5
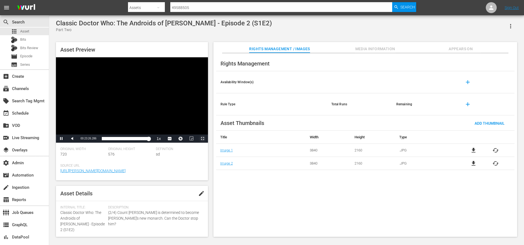
click at [203, 139] on span "Video Player" at bounding box center [203, 139] width 0 height 0
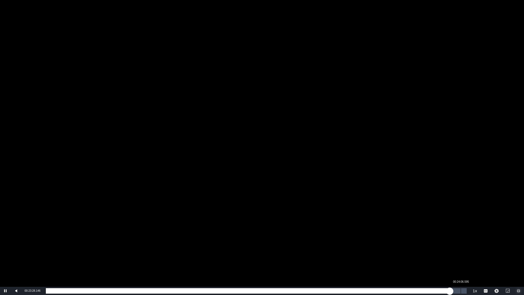
click at [461, 244] on div "00:24:06.595" at bounding box center [461, 290] width 0 height 5
click at [359, 244] on div "Loaded : 100.00% 00:18:11.608 00:24:09.015" at bounding box center [256, 290] width 421 height 5
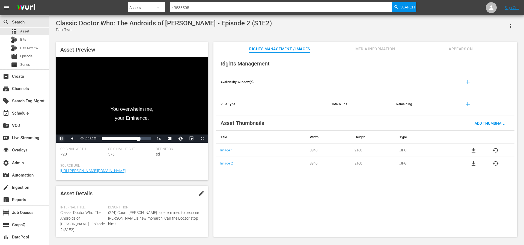
click at [61, 139] on span "Video Player" at bounding box center [61, 139] width 0 height 0
click at [37, 92] on div "subscriptions Channels" at bounding box center [24, 88] width 49 height 11
type input "scares by shudder"
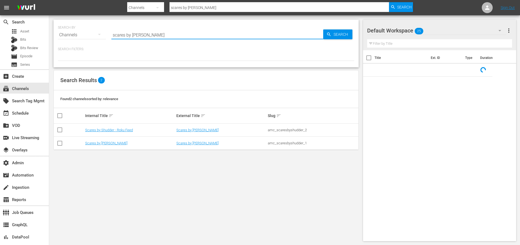
click at [146, 36] on input "scares by shudder" at bounding box center [217, 34] width 212 height 13
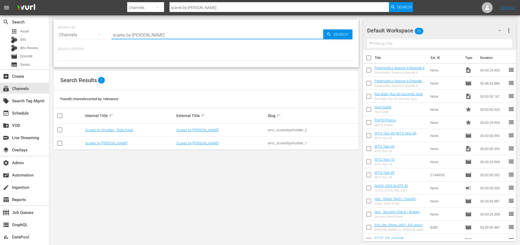
click at [146, 36] on input "scares by shudder" at bounding box center [217, 34] width 212 height 13
type input "trailer"
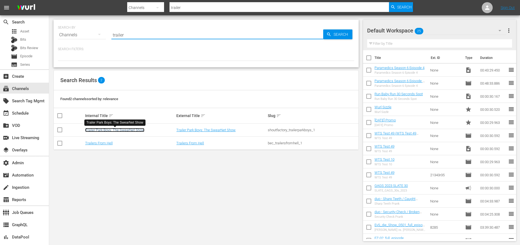
click at [120, 130] on link "Trailer Park Boys: The SwearNet Show" at bounding box center [114, 130] width 59 height 4
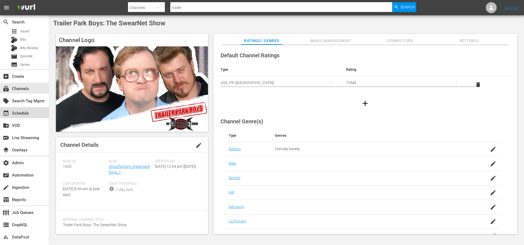
click at [18, 115] on div "event_available Schedule" at bounding box center [15, 112] width 31 height 5
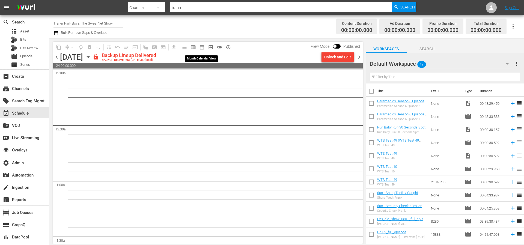
click at [201, 46] on span "date_range_outlined" at bounding box center [201, 47] width 5 height 5
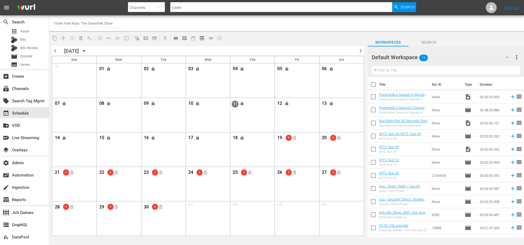
click at [55, 51] on span "chevron_left" at bounding box center [55, 51] width 7 height 7
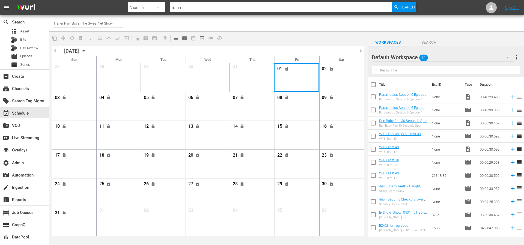
click at [292, 81] on div "Month View" at bounding box center [297, 77] width 46 height 28
click at [15, 87] on div "subscriptions Channels" at bounding box center [15, 87] width 31 height 5
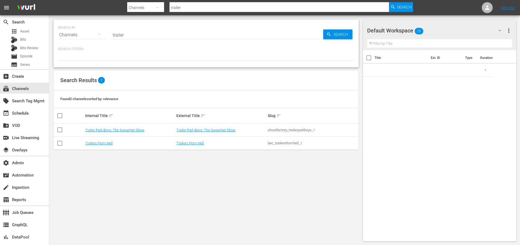
click at [283, 130] on div "shoutfactory_trailerparkboys_1" at bounding box center [313, 130] width 90 height 4
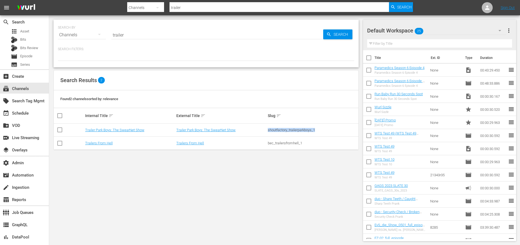
copy div "shoutfactory_trailerparkboys_1"
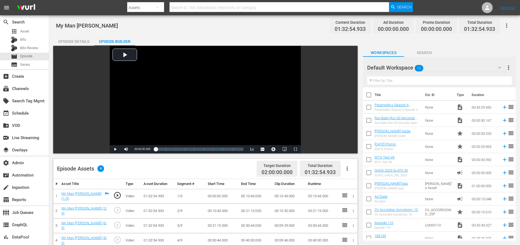
click at [68, 40] on div "Episode Details" at bounding box center [73, 41] width 41 height 13
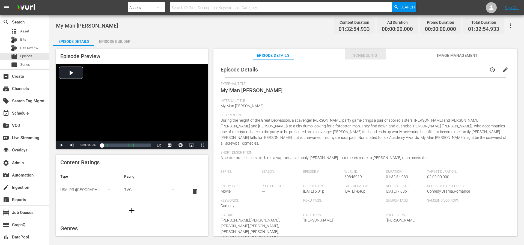
click at [364, 55] on span "Scheduling" at bounding box center [365, 55] width 41 height 7
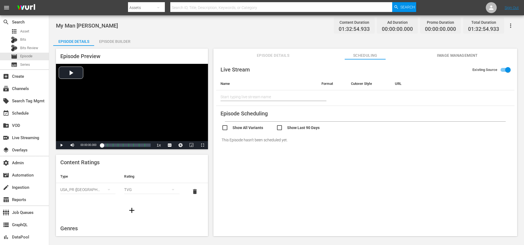
click at [299, 128] on input "checkbox" at bounding box center [303, 128] width 55 height 8
checkbox input "true"
click at [255, 128] on input "checkbox" at bounding box center [249, 128] width 55 height 8
checkbox input "true"
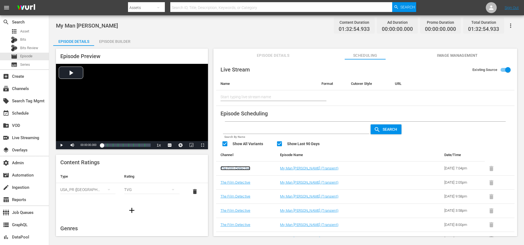
click at [241, 166] on link "The Film Detective" at bounding box center [236, 168] width 30 height 4
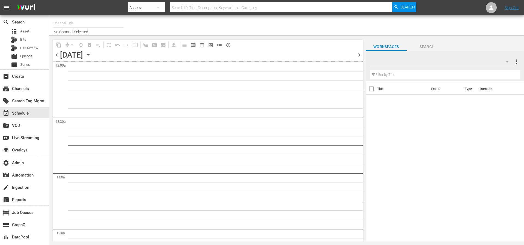
type input "The Film Detective (1847)"
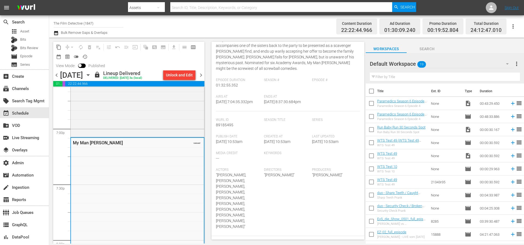
scroll to position [2095, 0]
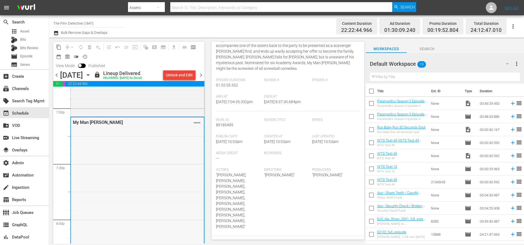
click at [175, 148] on div "My Man Godfrey VARIANT" at bounding box center [137, 202] width 133 height 171
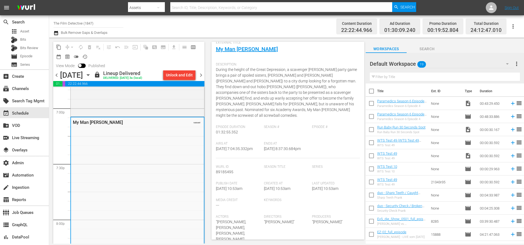
scroll to position [0, 0]
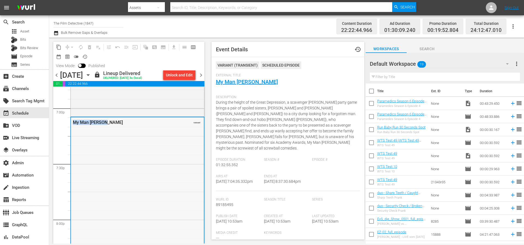
drag, startPoint x: 122, startPoint y: 122, endPoint x: 73, endPoint y: 122, distance: 48.9
click at [73, 122] on div "My Man [PERSON_NAME]" at bounding box center [124, 122] width 102 height 5
click at [254, 109] on span "During the height of the Great Depression, a scavenger [PERSON_NAME] party game…" at bounding box center [286, 125] width 141 height 50
click at [252, 82] on link "My Man [PERSON_NAME]" at bounding box center [247, 82] width 62 height 7
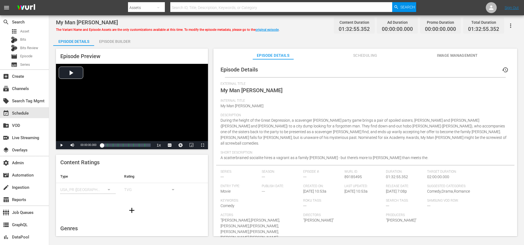
click at [235, 90] on span "My Man [PERSON_NAME]" at bounding box center [252, 90] width 62 height 7
copy span "My Man [PERSON_NAME]"
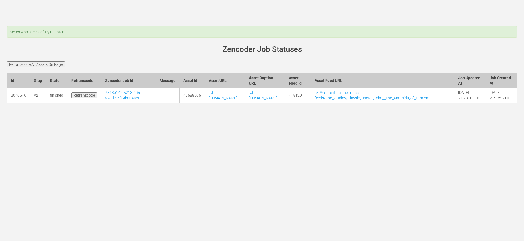
click at [179, 103] on td "49588505" at bounding box center [191, 95] width 25 height 15
copy td "49588505"
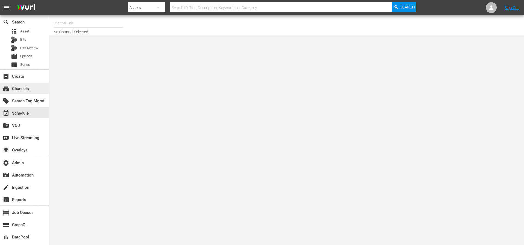
click at [14, 90] on div "subscriptions Channels" at bounding box center [15, 87] width 31 height 5
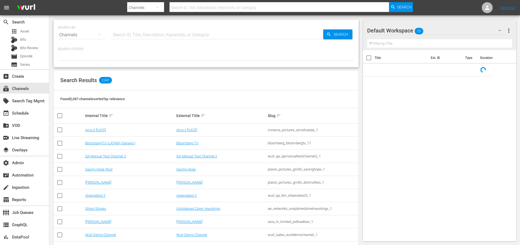
click at [154, 35] on input "text" at bounding box center [217, 34] width 212 height 13
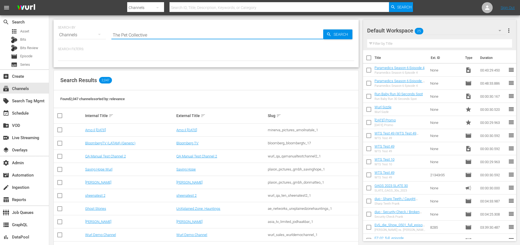
type input "The Pet Collective"
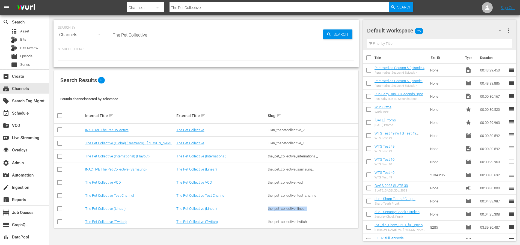
drag, startPoint x: 312, startPoint y: 210, endPoint x: 266, endPoint y: 210, distance: 45.6
click at [266, 210] on tr "The Pet Collective (Linear) The Pet Collective (Linear) the_pet_collective_line…" at bounding box center [206, 208] width 305 height 13
copy tr "the_pet_collective_linear_"
click at [151, 209] on div "The Pet Collective (Linear)" at bounding box center [130, 209] width 90 height 4
click at [117, 208] on link "The Pet Collective (Linear)" at bounding box center [105, 209] width 40 height 4
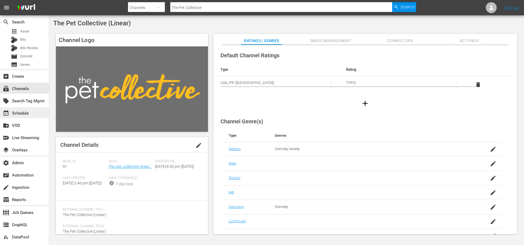
click at [23, 115] on div "event_available Schedule" at bounding box center [15, 112] width 31 height 5
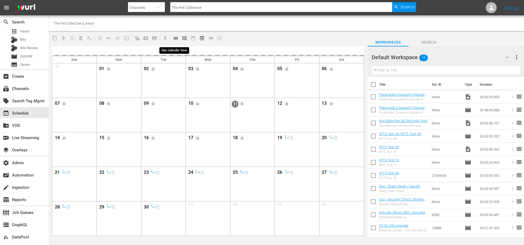
click at [174, 39] on span "calendar_view_day_outlined" at bounding box center [175, 37] width 5 height 5
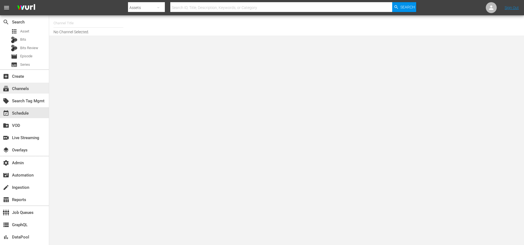
click at [29, 86] on div "subscriptions Channels" at bounding box center [15, 87] width 31 height 5
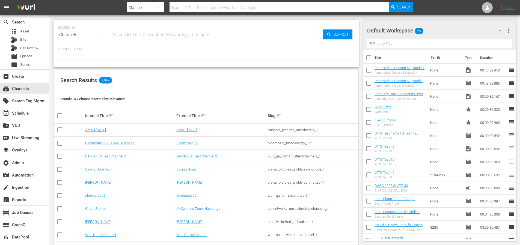
click at [204, 7] on input "text" at bounding box center [280, 7] width 220 height 13
paste input "spt_sonyonesharktankbrasil_1"
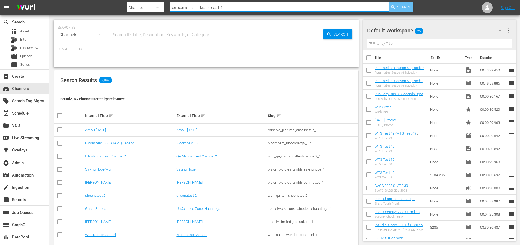
type input "spt_sonyonesharktankbrasil_1"
click at [405, 8] on span "Search" at bounding box center [404, 7] width 14 height 10
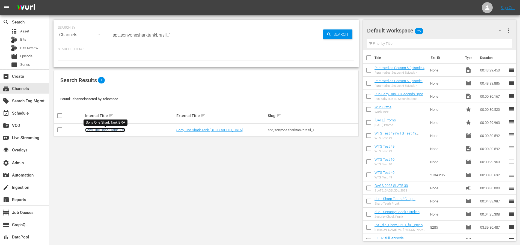
click at [117, 129] on link "Sony One Shark Tank BRA" at bounding box center [105, 130] width 40 height 4
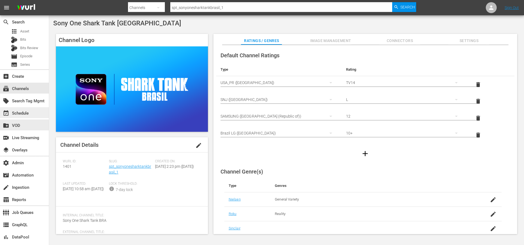
click at [18, 112] on div "event_available Schedule" at bounding box center [15, 112] width 31 height 5
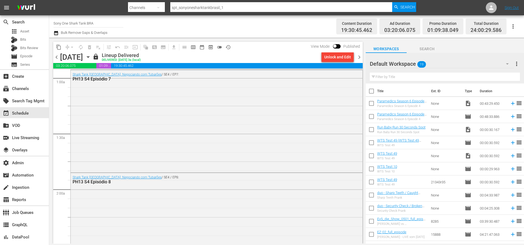
scroll to position [107, 0]
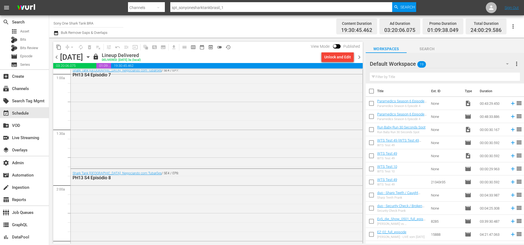
click at [359, 58] on span "chevron_right" at bounding box center [359, 57] width 7 height 7
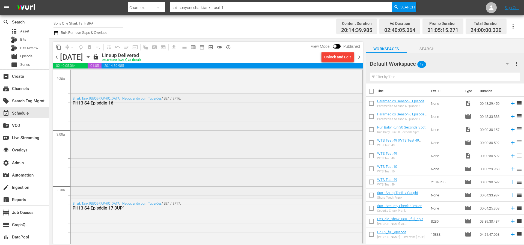
scroll to position [273, 0]
click at [207, 84] on div "Shark Tank Brasil: Negociando com Tubarões / SE4 / EP15: PH13 S4 Episódio 15" at bounding box center [217, 50] width 292 height 85
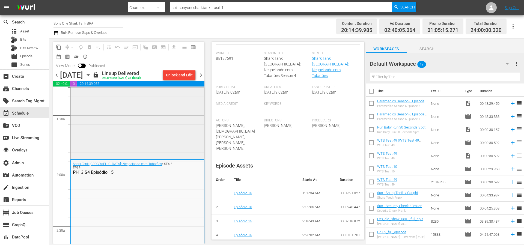
scroll to position [139, 0]
click at [157, 126] on div "Shark Tank Brasil: Negociando com Tubarões / SE4 / EP14: PH13 S4 Episódio 14" at bounding box center [138, 106] width 134 height 103
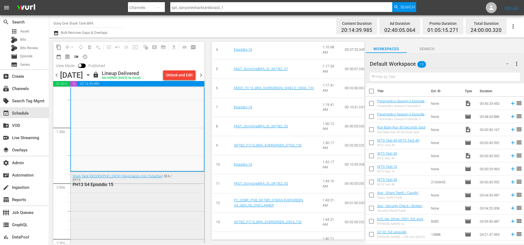
scroll to position [128, 0]
click at [180, 187] on div "Shark Tank Brasil: Negociando com Tubarões / SE4 / EP15: PH13 S4 Episódio 15" at bounding box center [138, 212] width 134 height 85
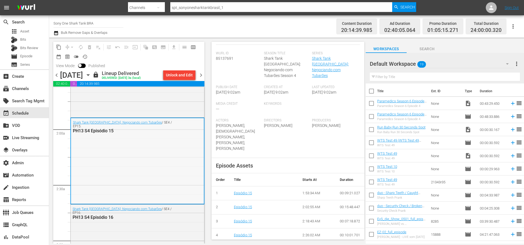
scroll to position [181, 0]
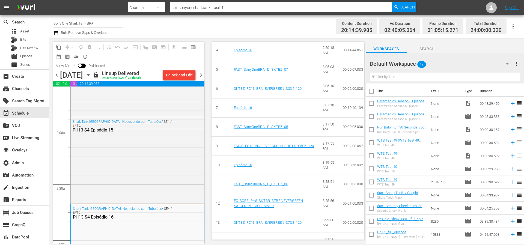
scroll to position [308, 0]
click at [161, 189] on div "Shark Tank Brasil: Negociando com Tubarões / SE4 / EP15: PH13 S4 Episódio 15" at bounding box center [138, 159] width 134 height 85
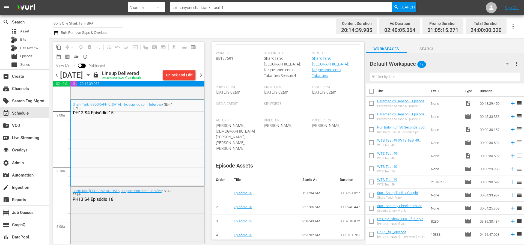
scroll to position [211, 0]
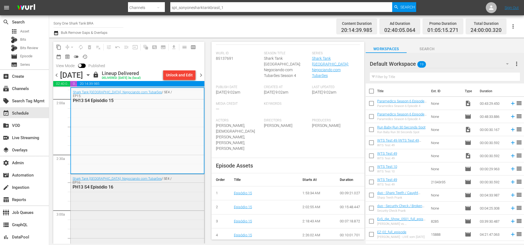
click at [159, 191] on div "Shark Tank Brasil: Negociando com Tubarões / SE4 / EP16: PH13 S4 Episódio 16" at bounding box center [138, 225] width 134 height 103
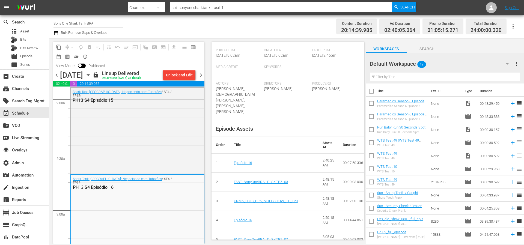
scroll to position [195, 0]
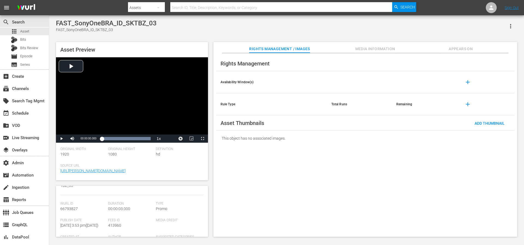
scroll to position [63, 0]
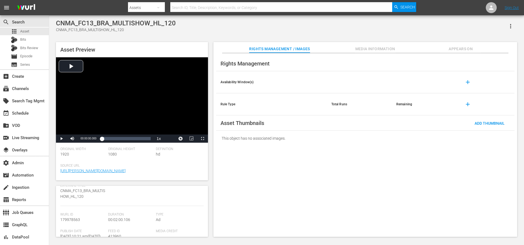
scroll to position [45, 0]
